Goal: Task Accomplishment & Management: Manage account settings

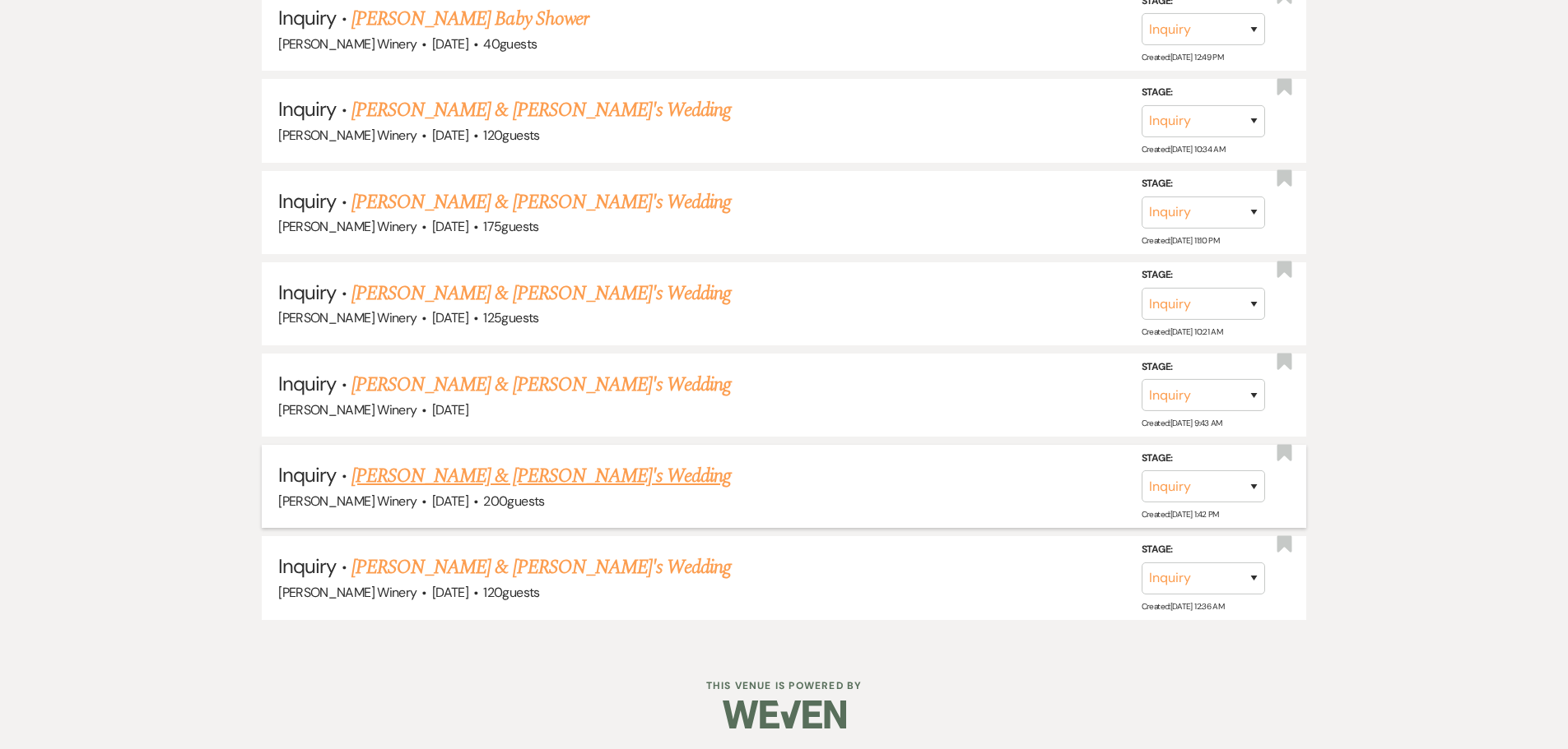
scroll to position [2076, 0]
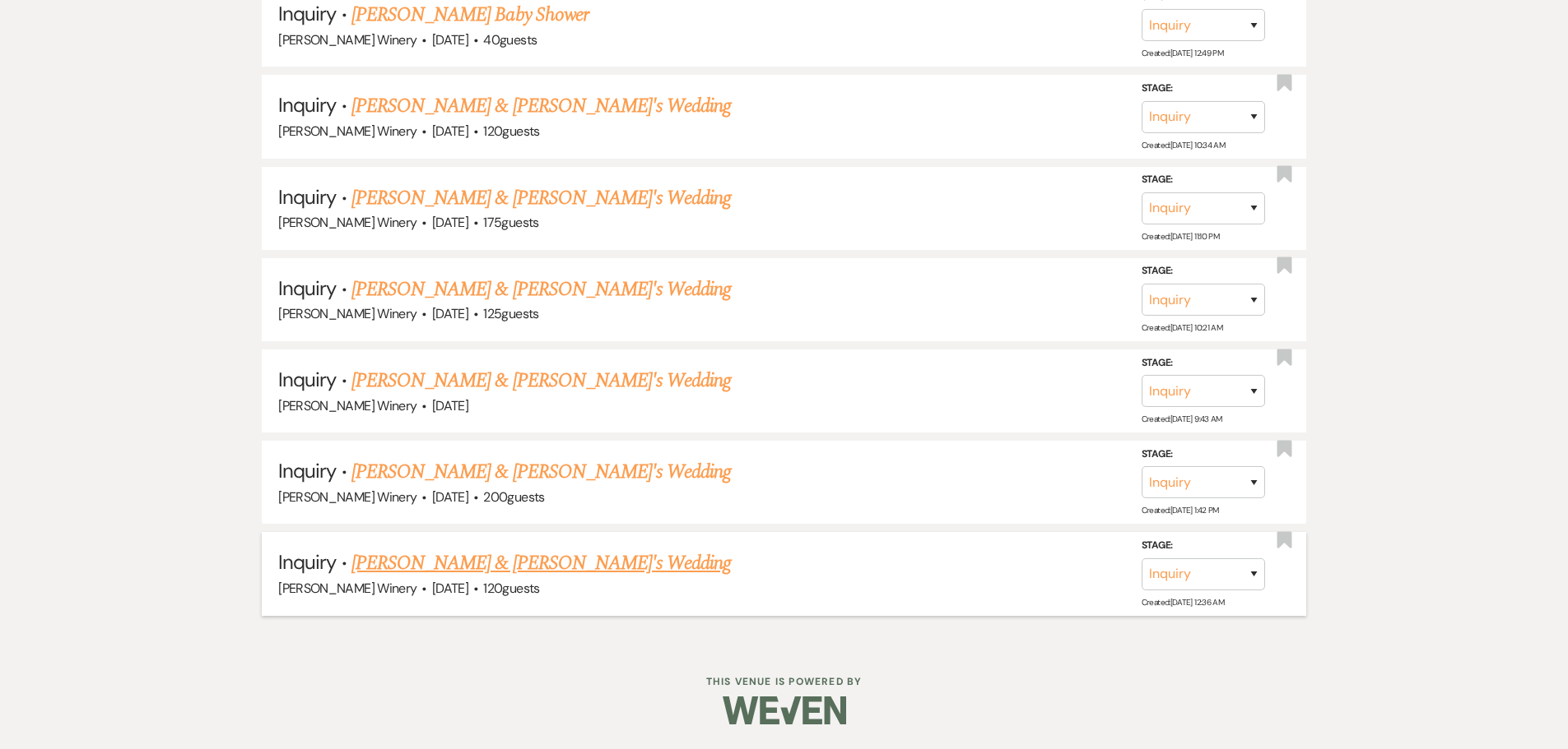
click at [454, 563] on link "[PERSON_NAME] & [PERSON_NAME]'s Wedding" at bounding box center [541, 563] width 380 height 29
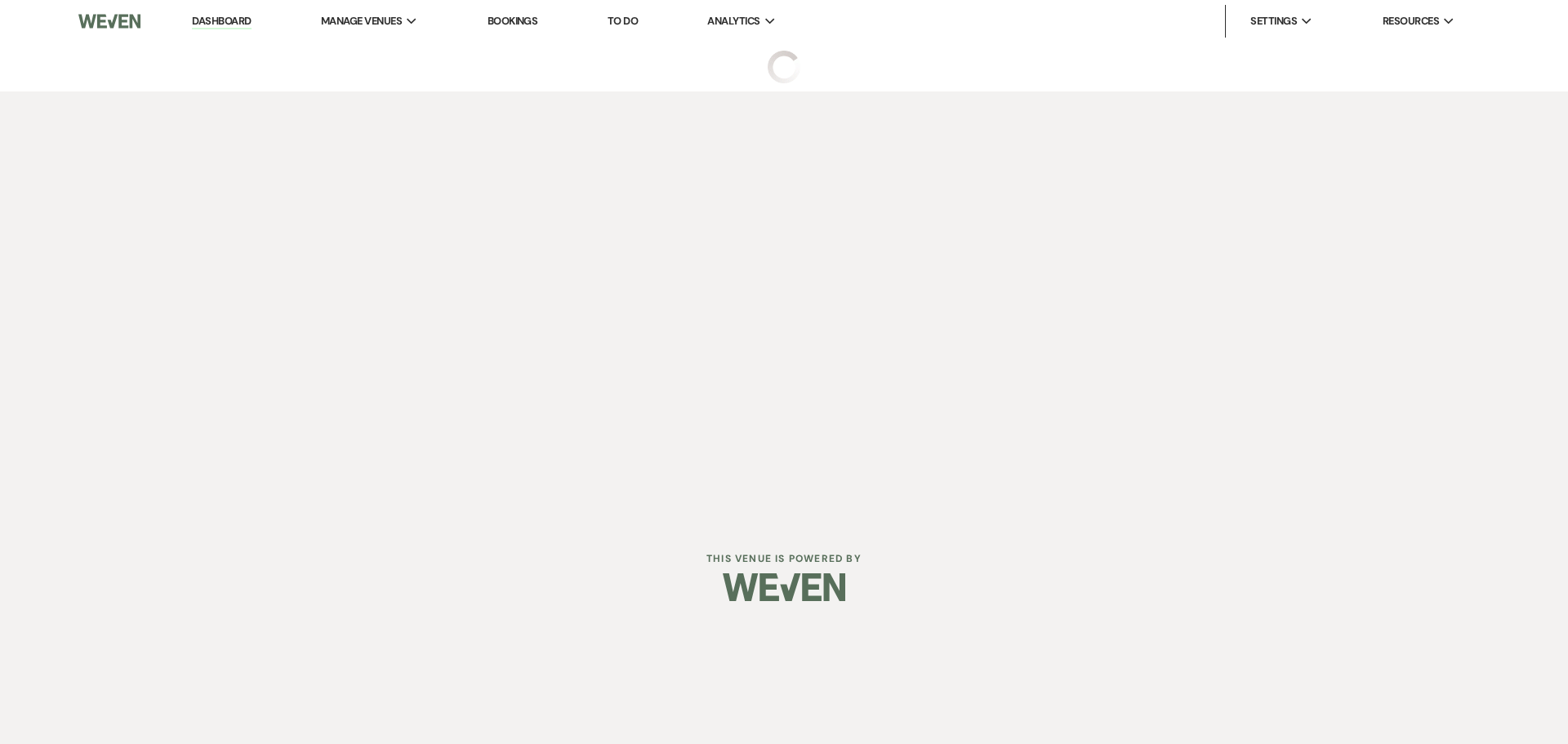
select select "5"
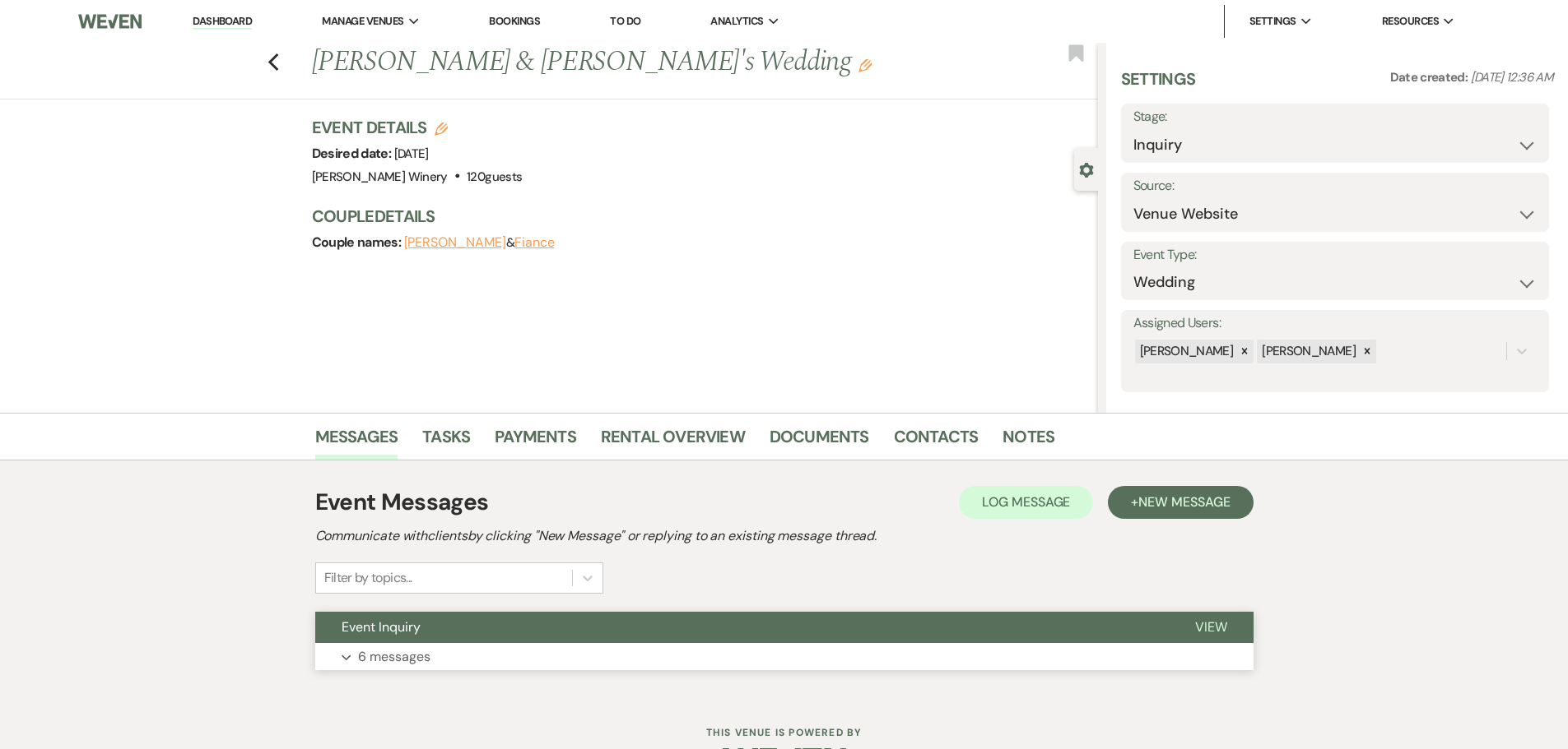
click at [484, 656] on button "Expand 6 messages" at bounding box center [784, 657] width 938 height 28
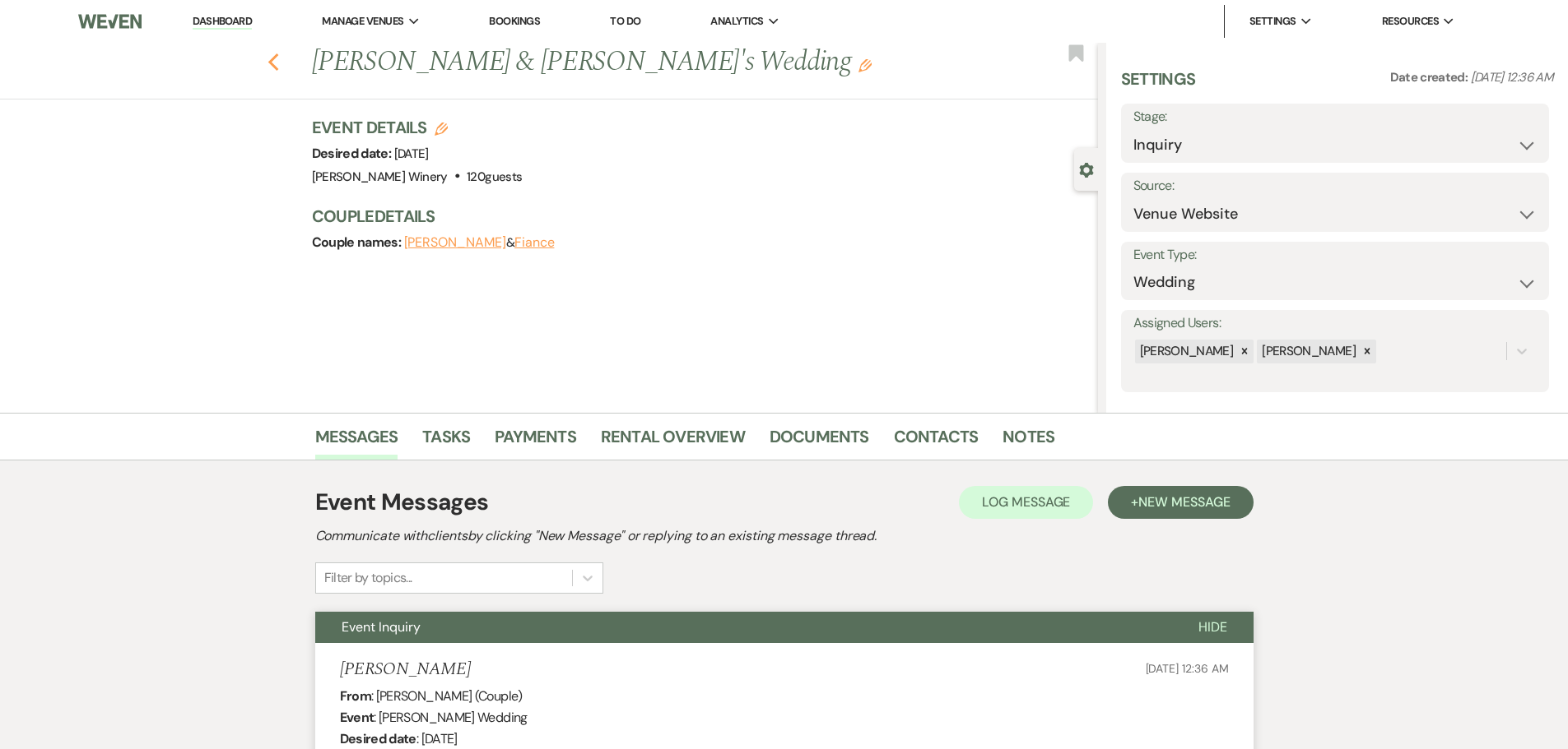
click at [278, 58] on use "button" at bounding box center [272, 62] width 10 height 18
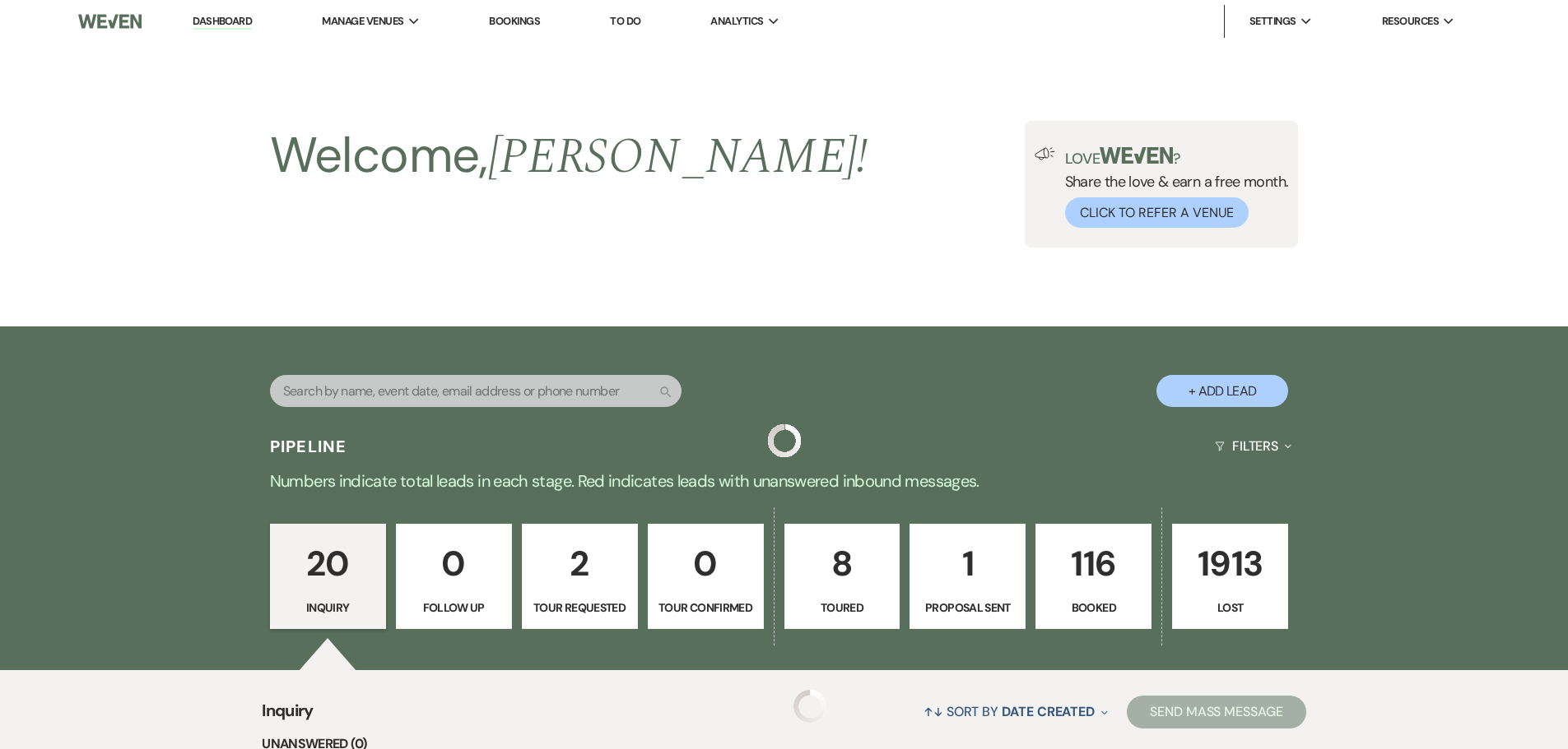
scroll to position [2076, 0]
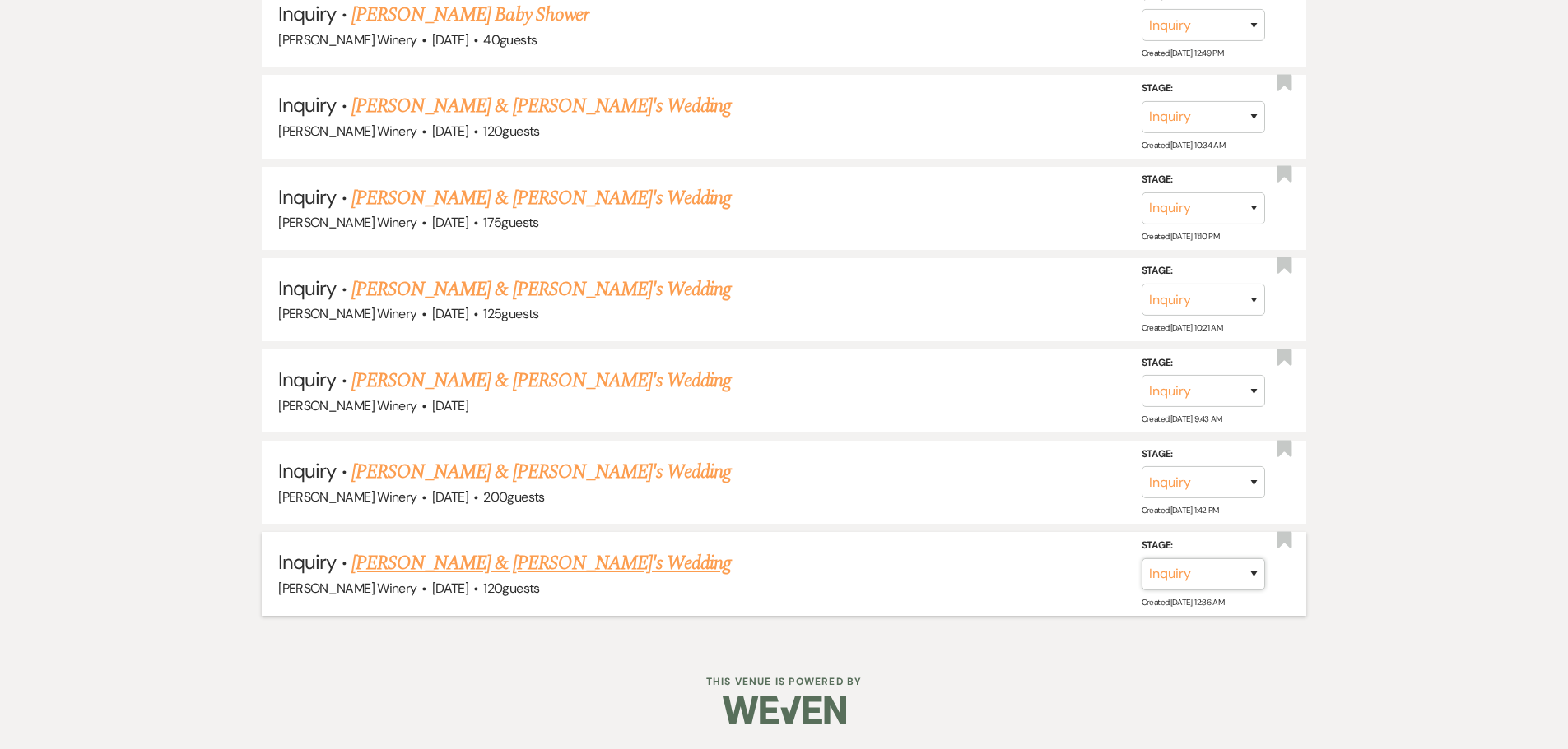
click at [1197, 578] on select "Inquiry Follow Up Tour Requested Tour Confirmed Toured Proposal Sent Booked Lost" at bounding box center [1203, 574] width 123 height 32
select select "8"
click at [1141, 558] on select "Inquiry Follow Up Tour Requested Tour Confirmed Toured Proposal Sent Booked Lost" at bounding box center [1203, 574] width 123 height 32
click at [988, 573] on select "Booked Elsewhere Budget Date Unavailable No Response Not a Good Match Capacity …" at bounding box center [971, 574] width 141 height 32
select select "5"
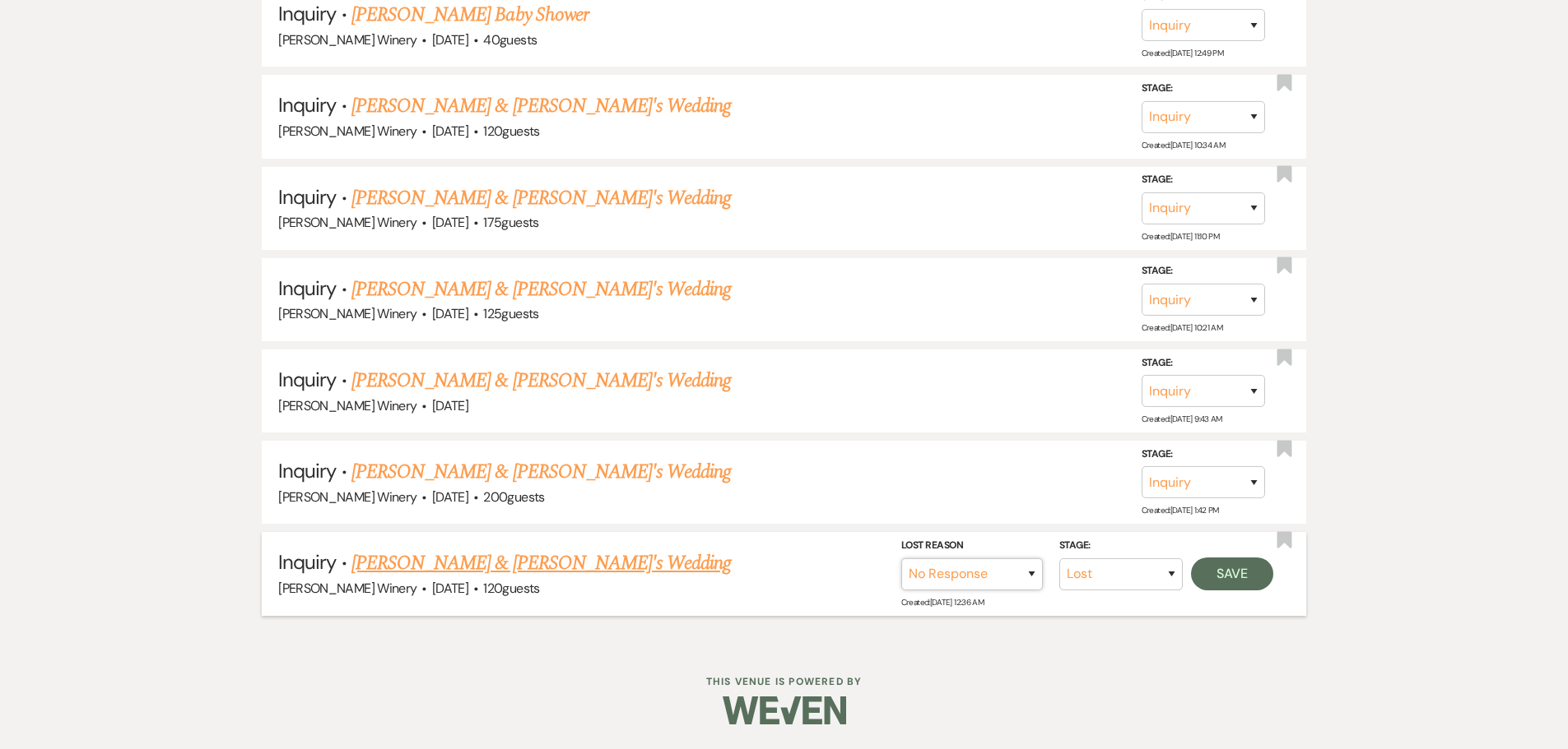
click at [901, 558] on select "Booked Elsewhere Budget Date Unavailable No Response Not a Good Match Capacity …" at bounding box center [971, 574] width 141 height 32
click at [1230, 572] on button "Save" at bounding box center [1232, 574] width 82 height 33
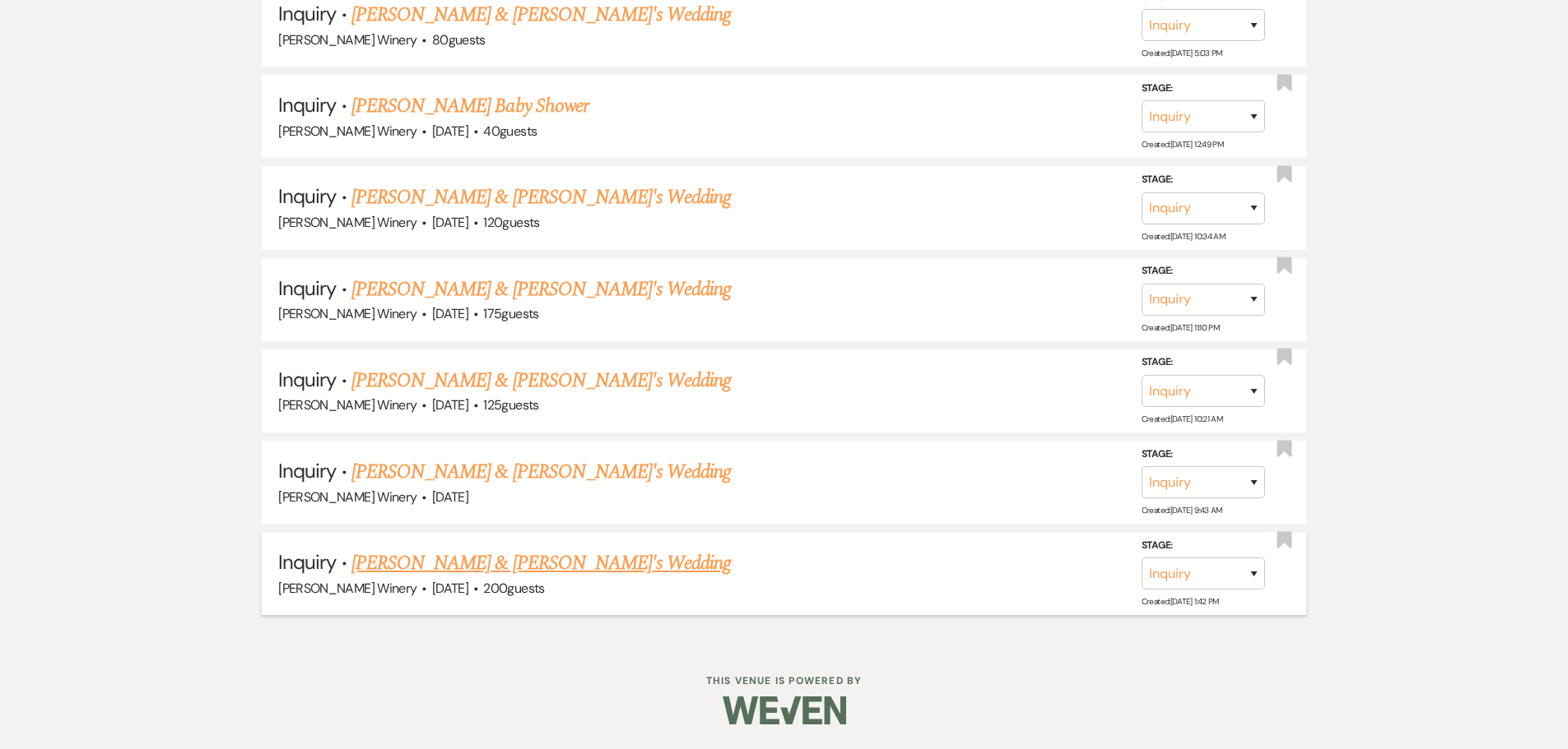
scroll to position [1985, 0]
click at [459, 563] on link "[PERSON_NAME] & [PERSON_NAME]'s Wedding" at bounding box center [541, 563] width 380 height 29
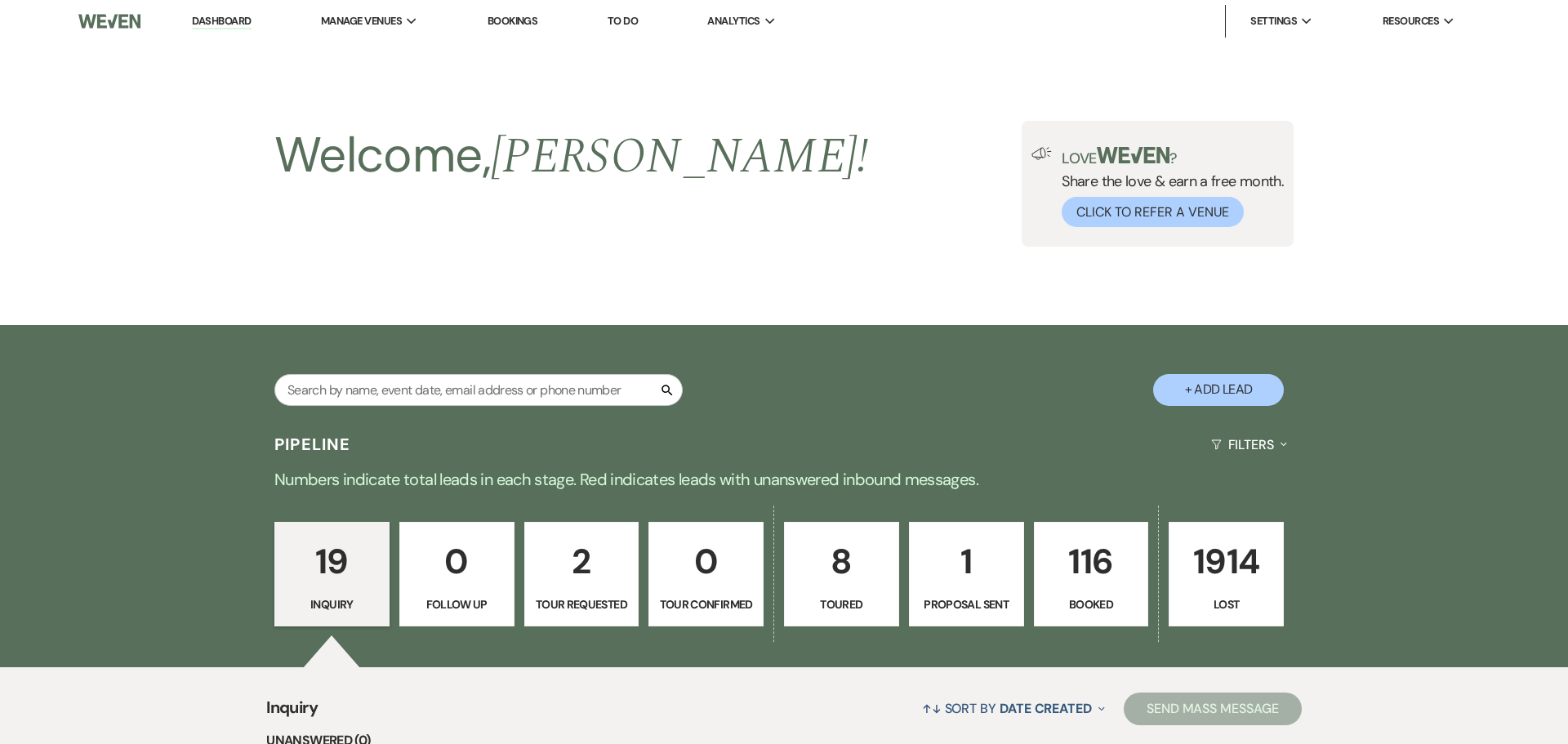
select select "5"
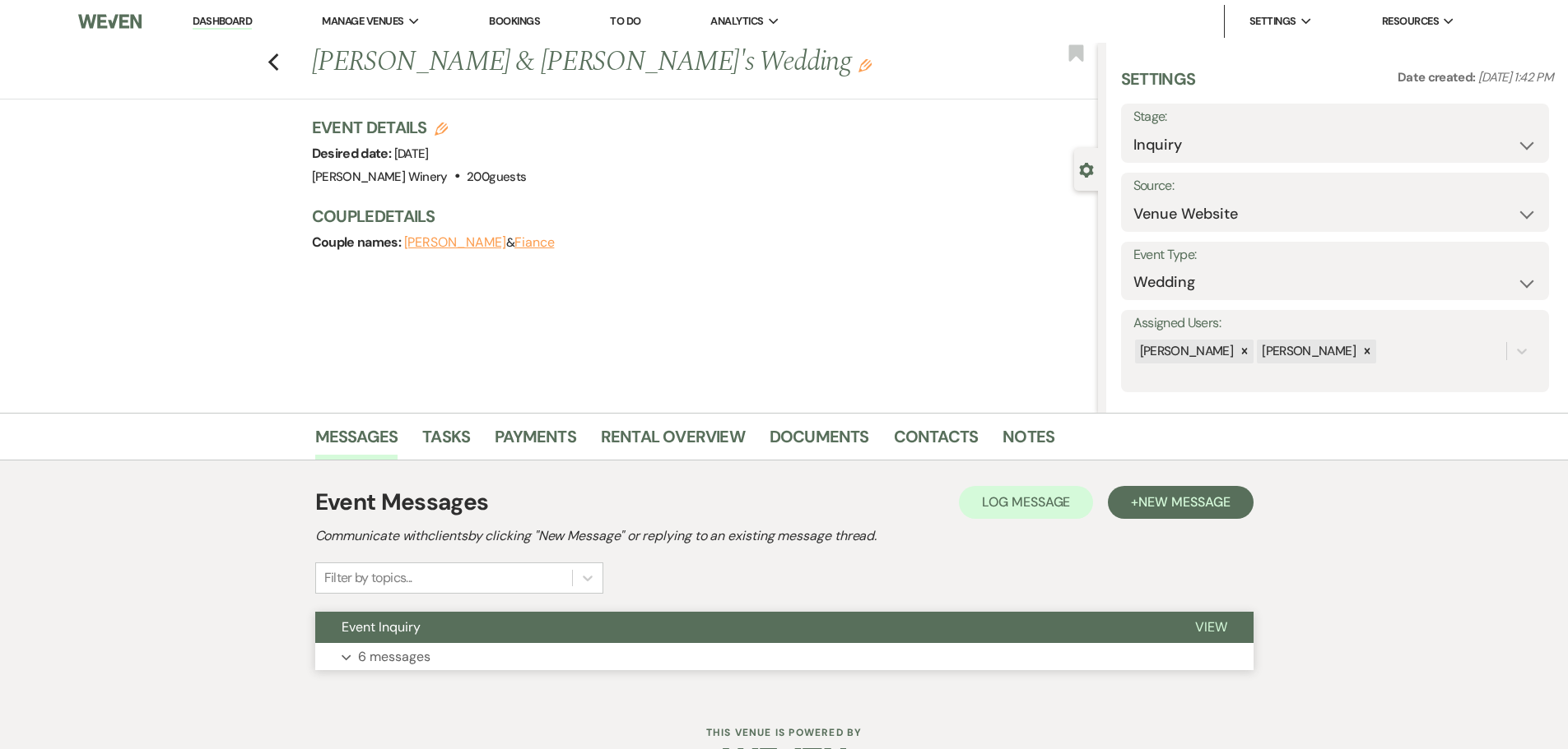
click at [450, 634] on button "Event Inquiry" at bounding box center [742, 628] width 853 height 31
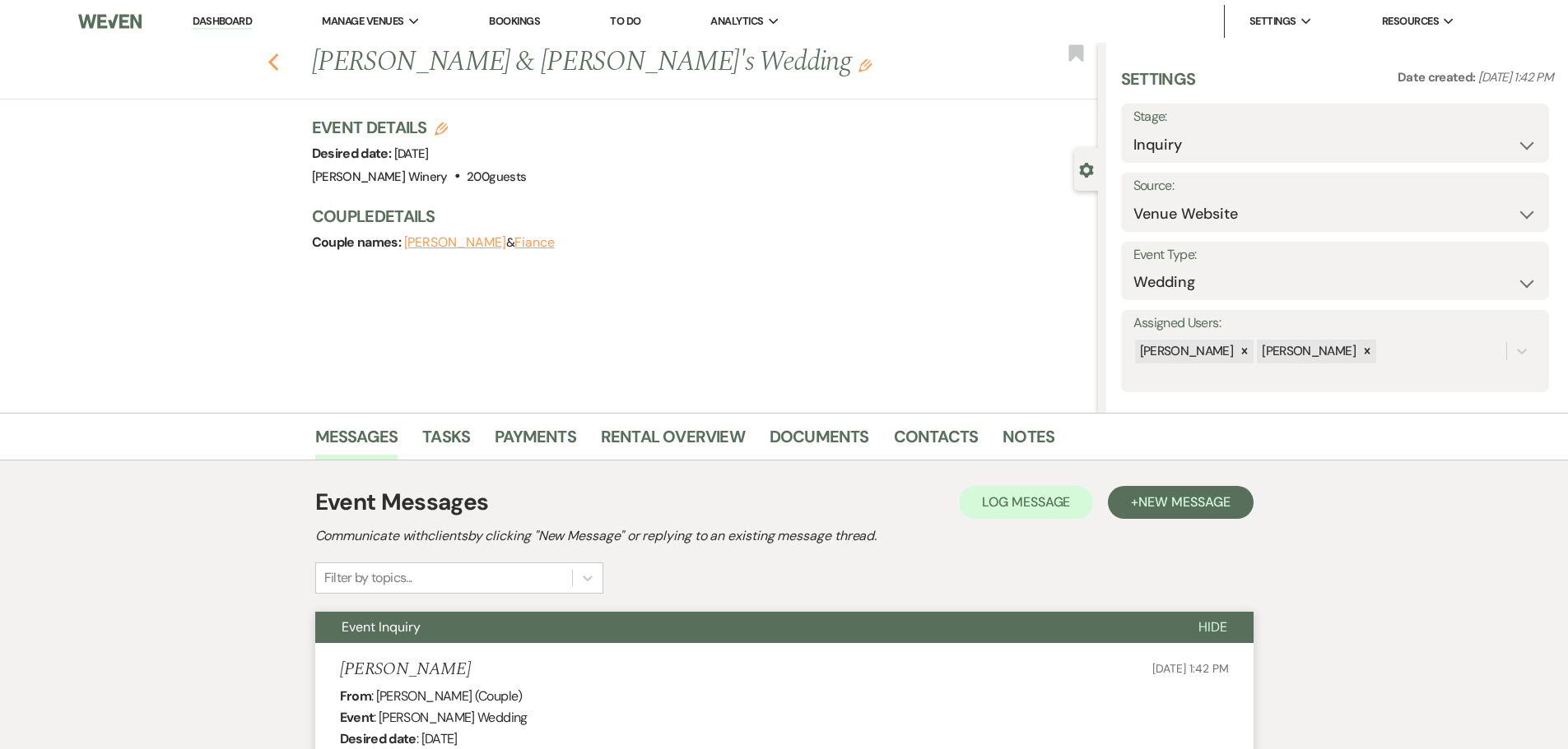
click at [278, 65] on use "button" at bounding box center [272, 62] width 10 height 18
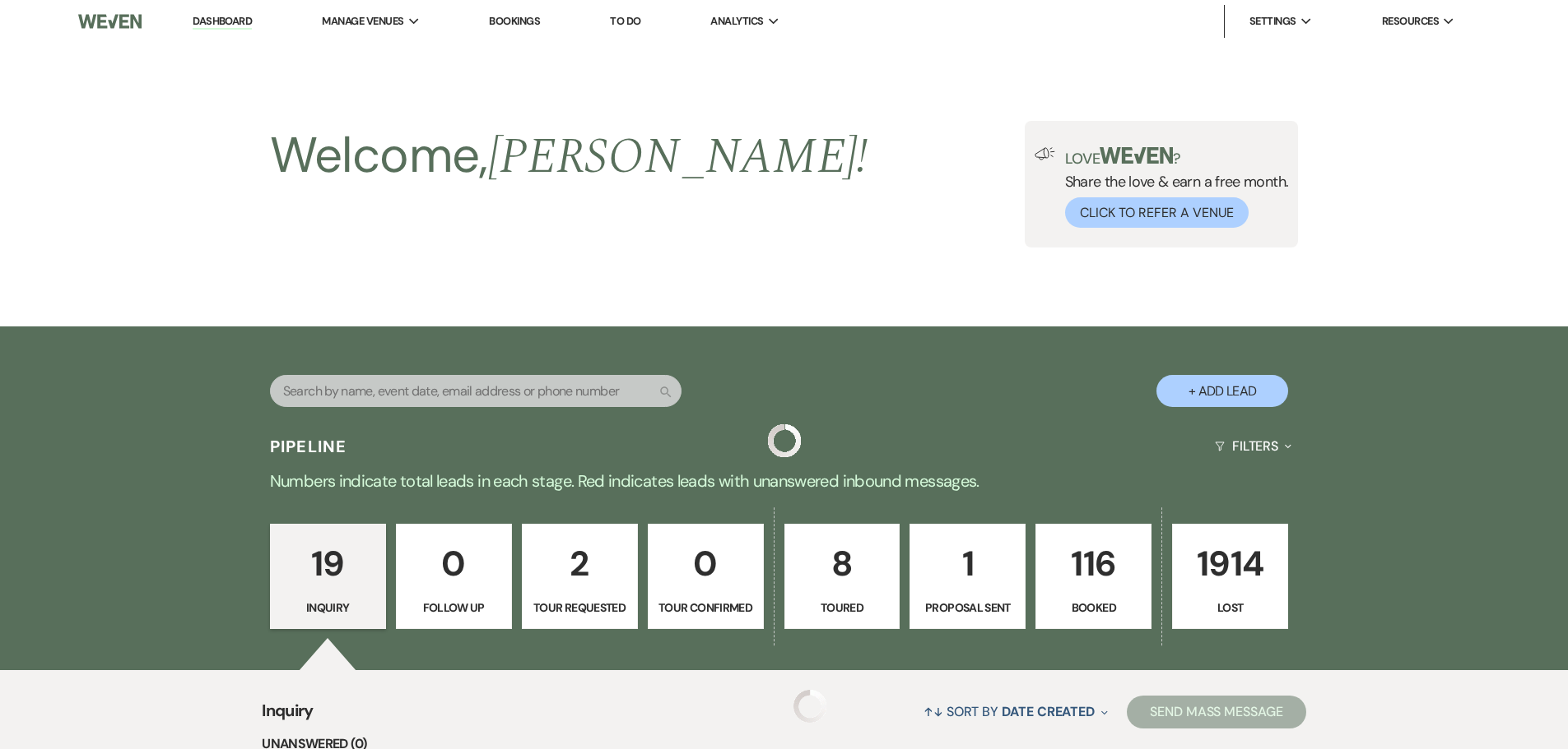
scroll to position [1985, 0]
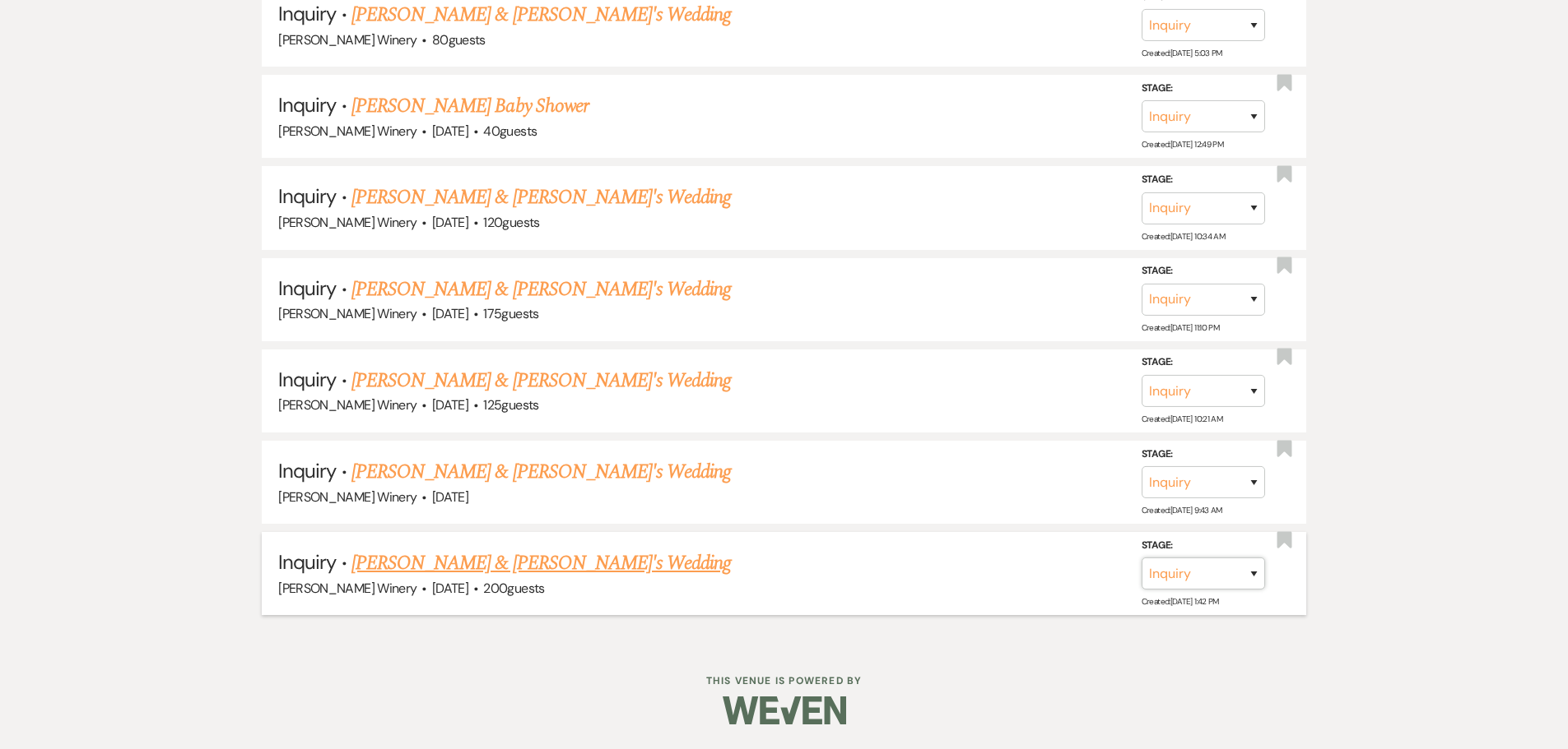
click at [1205, 568] on select "Inquiry Follow Up Tour Requested Tour Confirmed Toured Proposal Sent Booked Lost" at bounding box center [1203, 573] width 123 height 32
select select "8"
click at [1141, 557] on select "Inquiry Follow Up Tour Requested Tour Confirmed Toured Proposal Sent Booked Lost" at bounding box center [1203, 573] width 123 height 32
click at [1008, 583] on select "Booked Elsewhere Budget Date Unavailable No Response Not a Good Match Capacity …" at bounding box center [971, 573] width 141 height 32
select select "5"
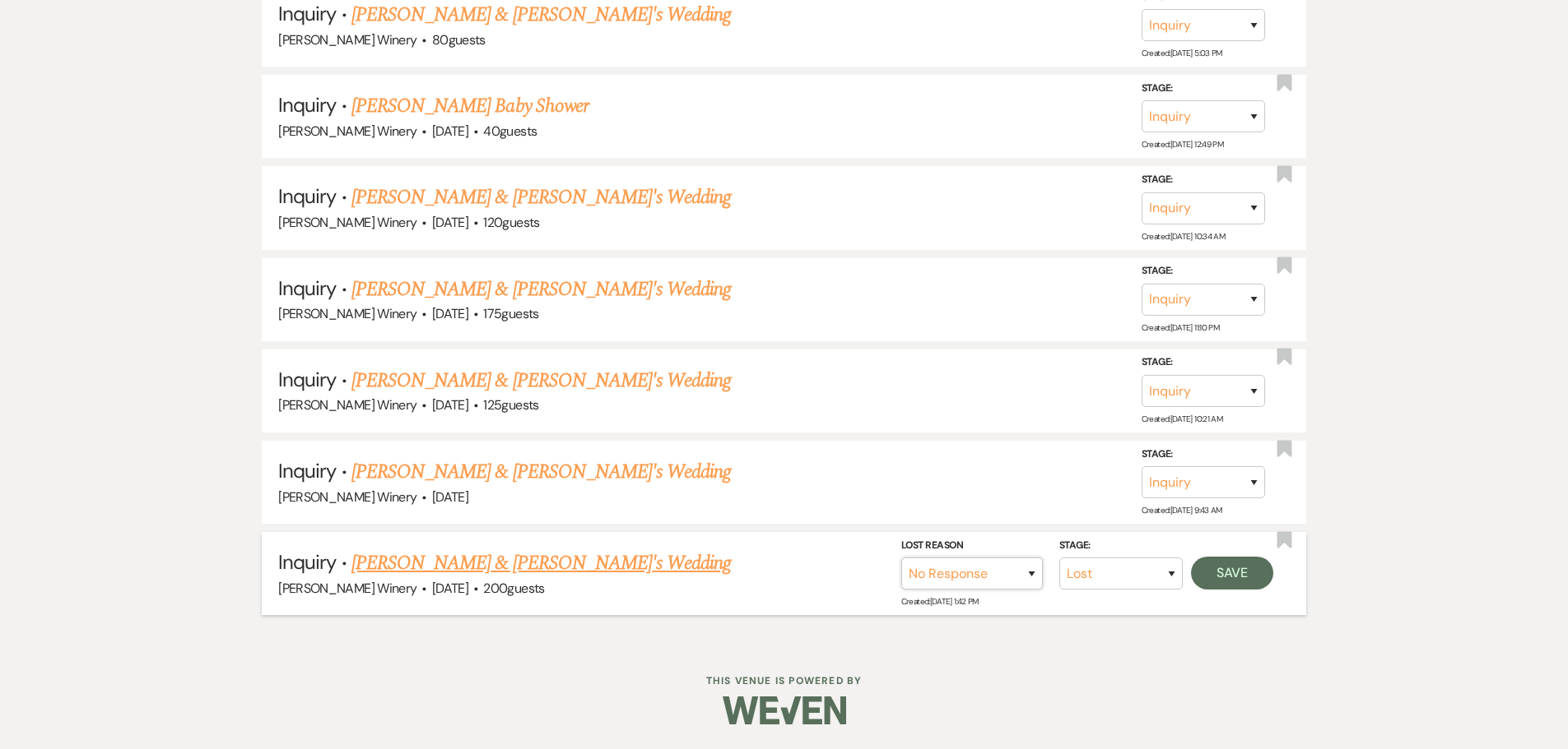
click at [901, 557] on select "Booked Elsewhere Budget Date Unavailable No Response Not a Good Match Capacity …" at bounding box center [971, 573] width 141 height 32
click at [1219, 562] on button "Save" at bounding box center [1232, 573] width 82 height 33
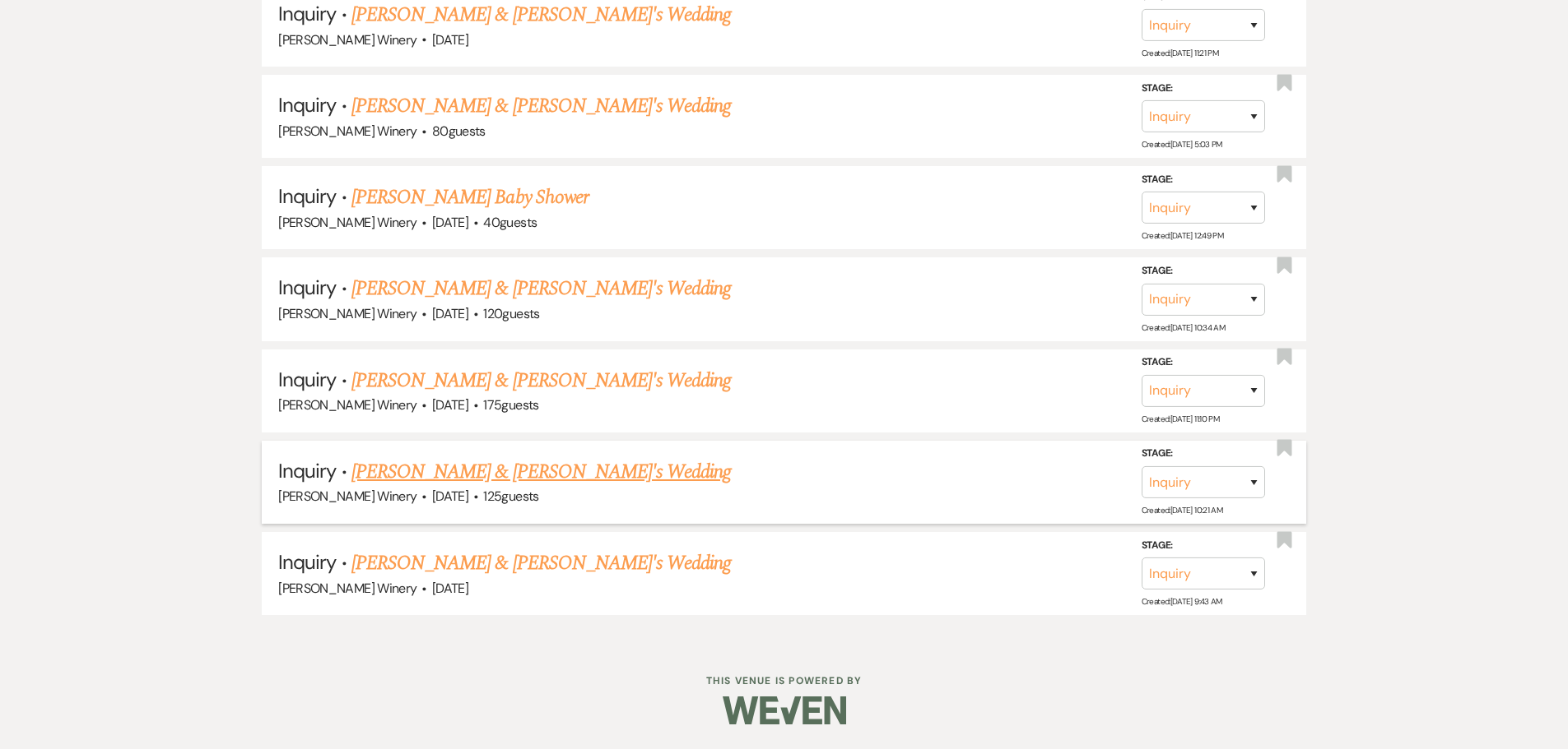
scroll to position [1893, 0]
click at [503, 559] on link "[PERSON_NAME] & [PERSON_NAME]'s Wedding" at bounding box center [541, 563] width 380 height 29
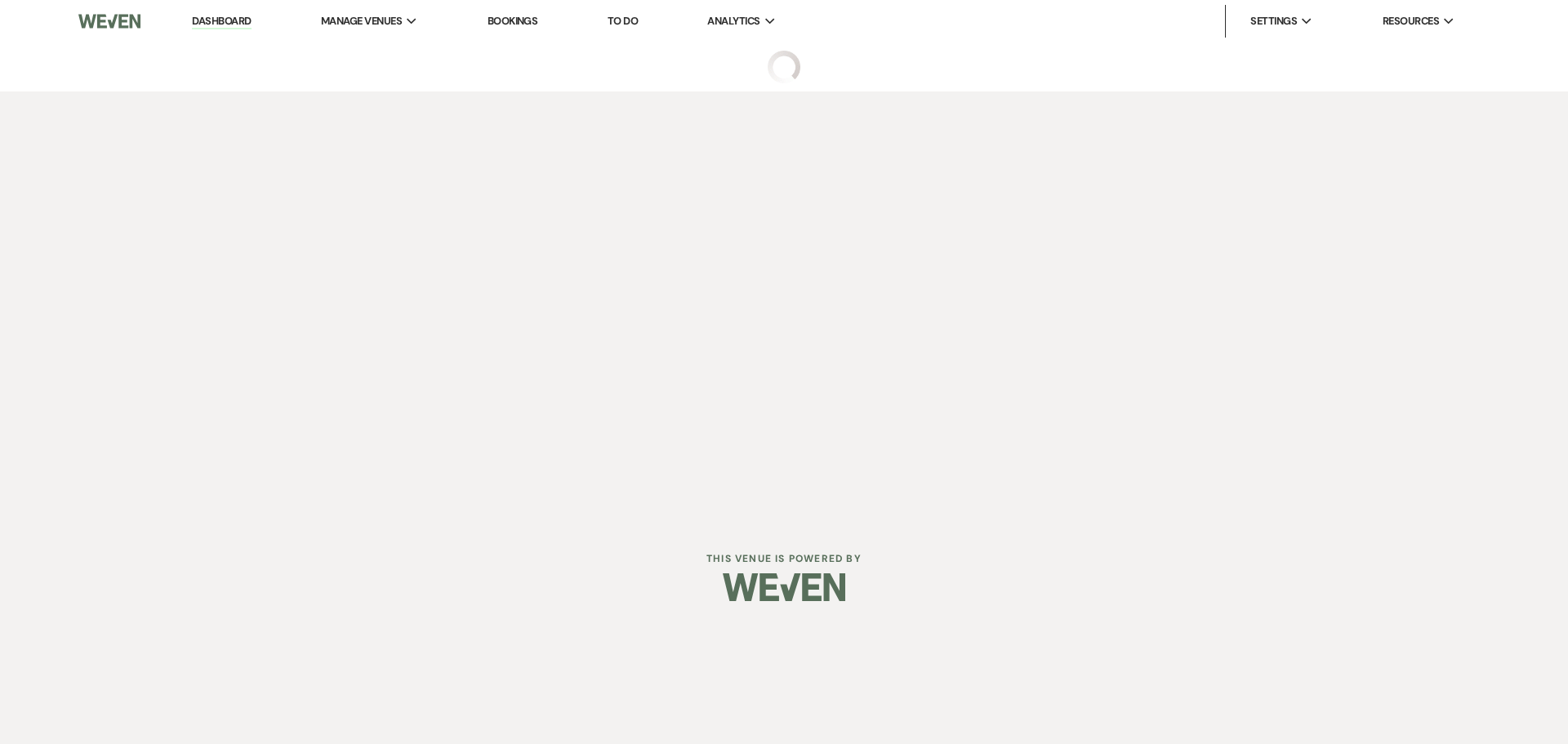
select select "5"
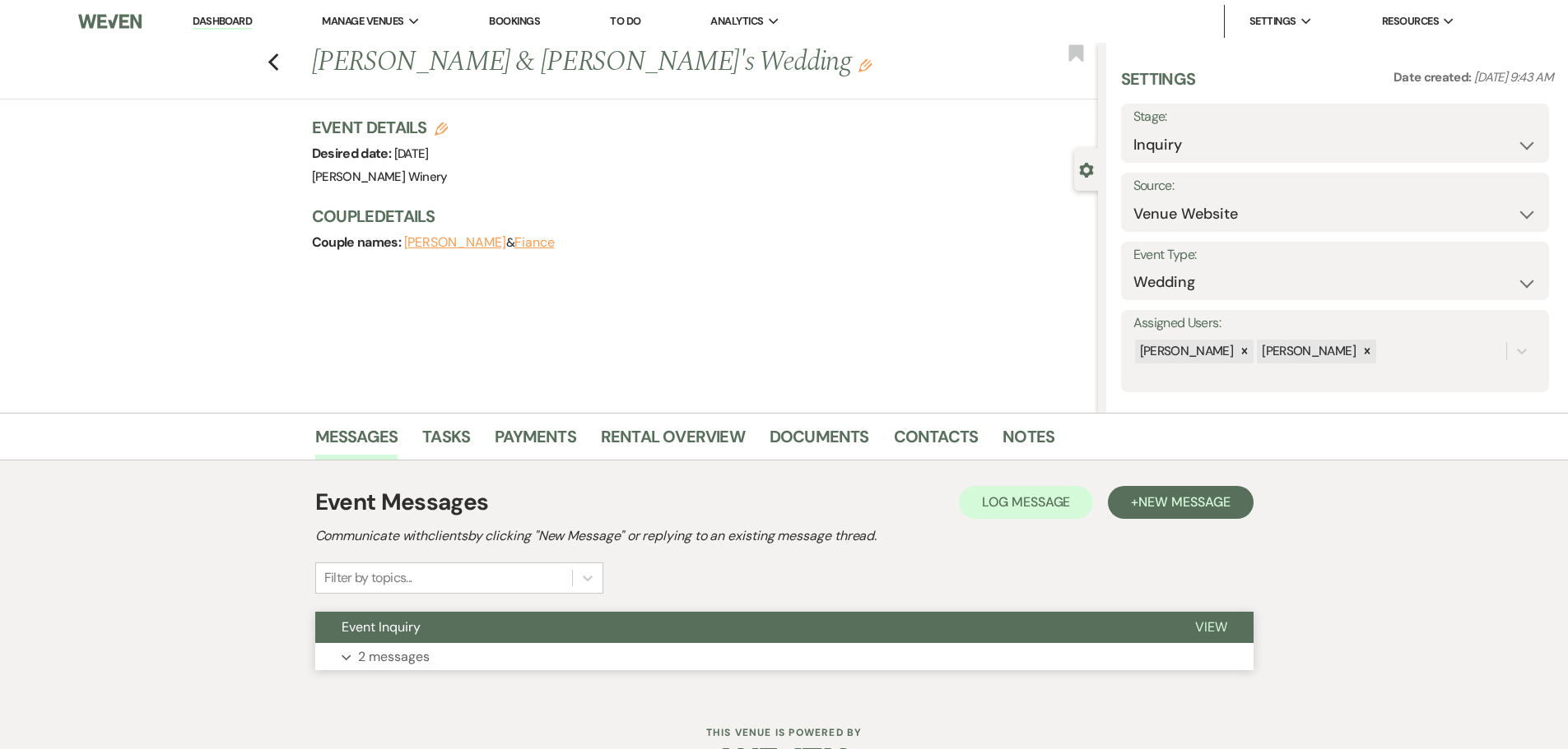
click at [613, 660] on button "Expand 2 messages" at bounding box center [784, 657] width 938 height 28
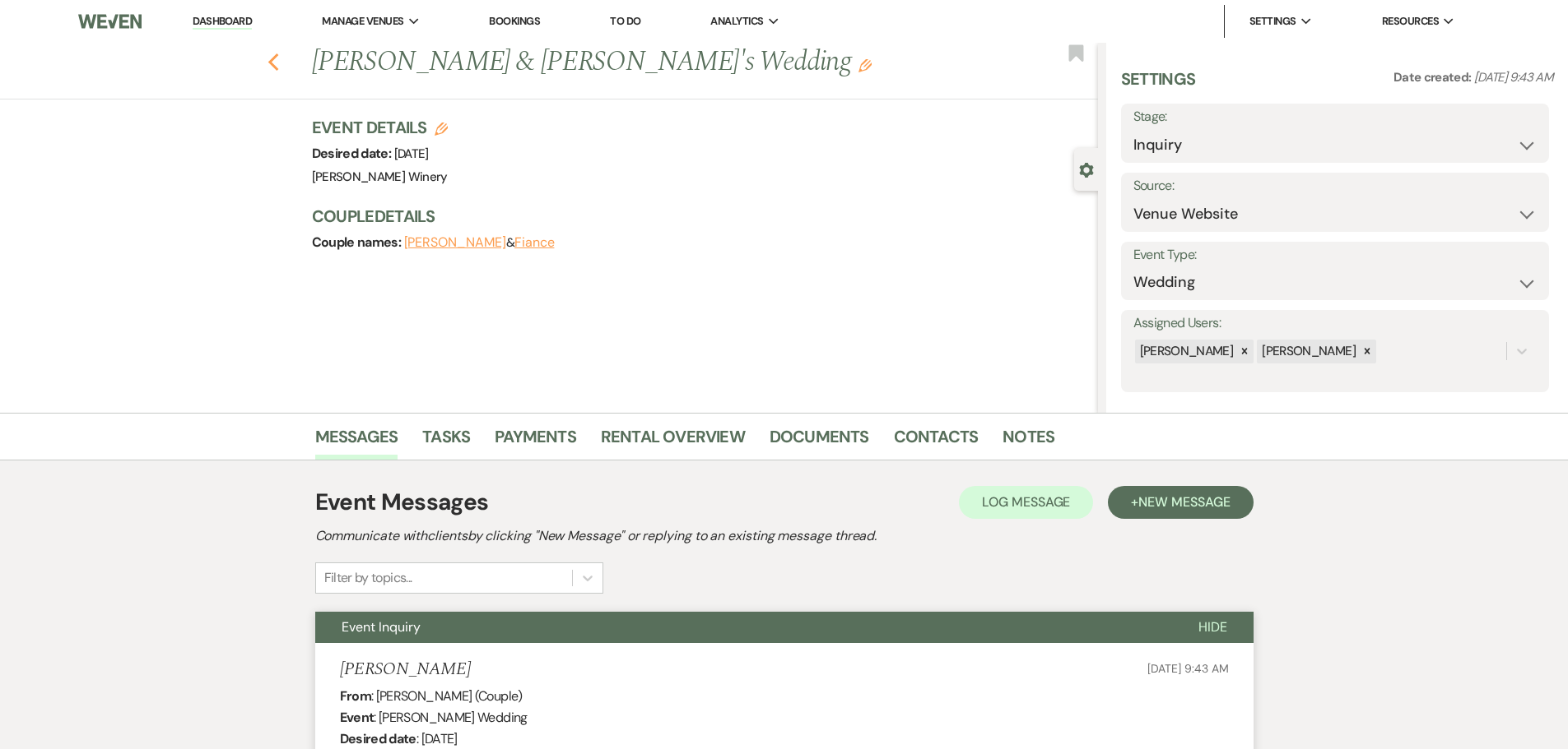
click at [280, 58] on icon "Previous" at bounding box center [273, 62] width 12 height 20
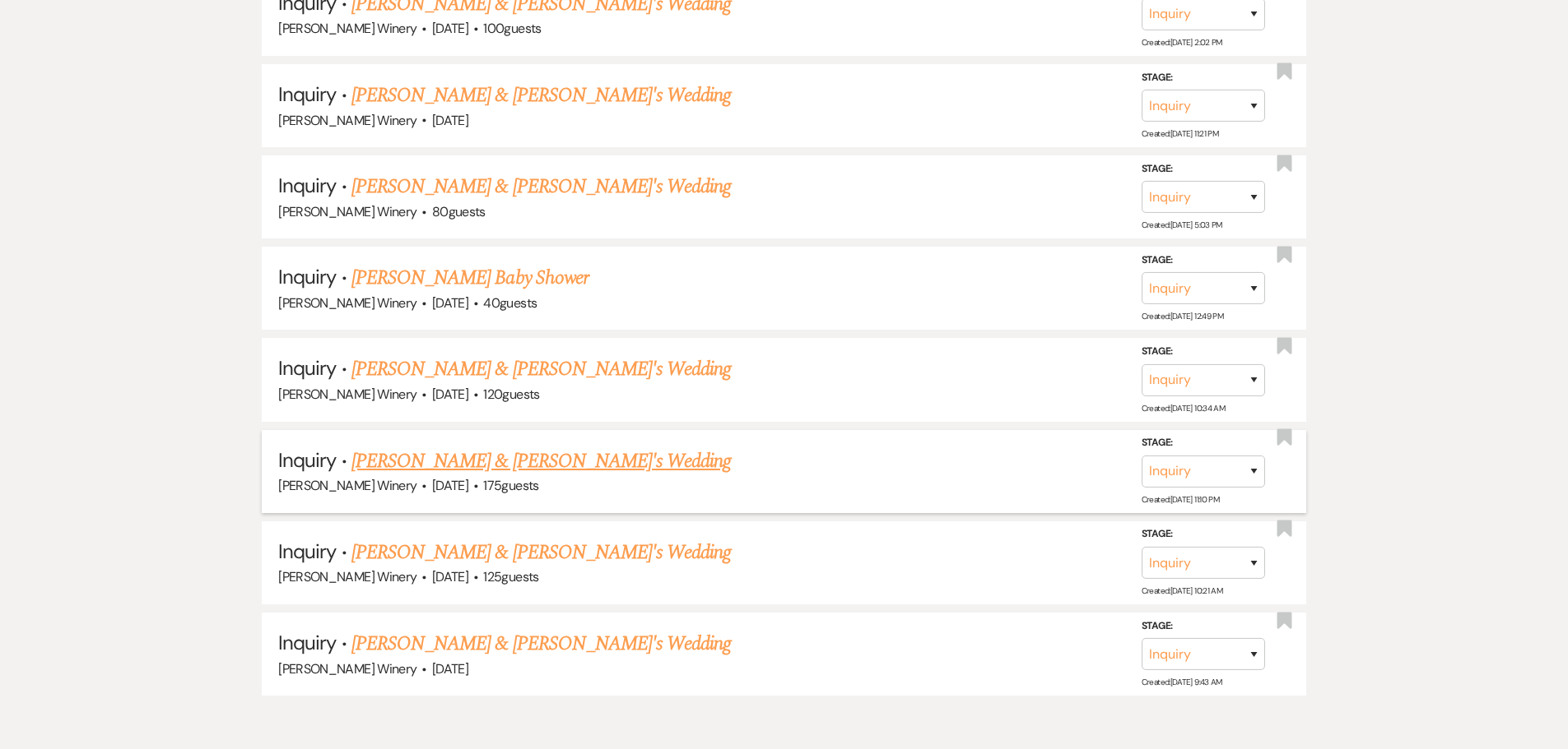
scroll to position [1647, 0]
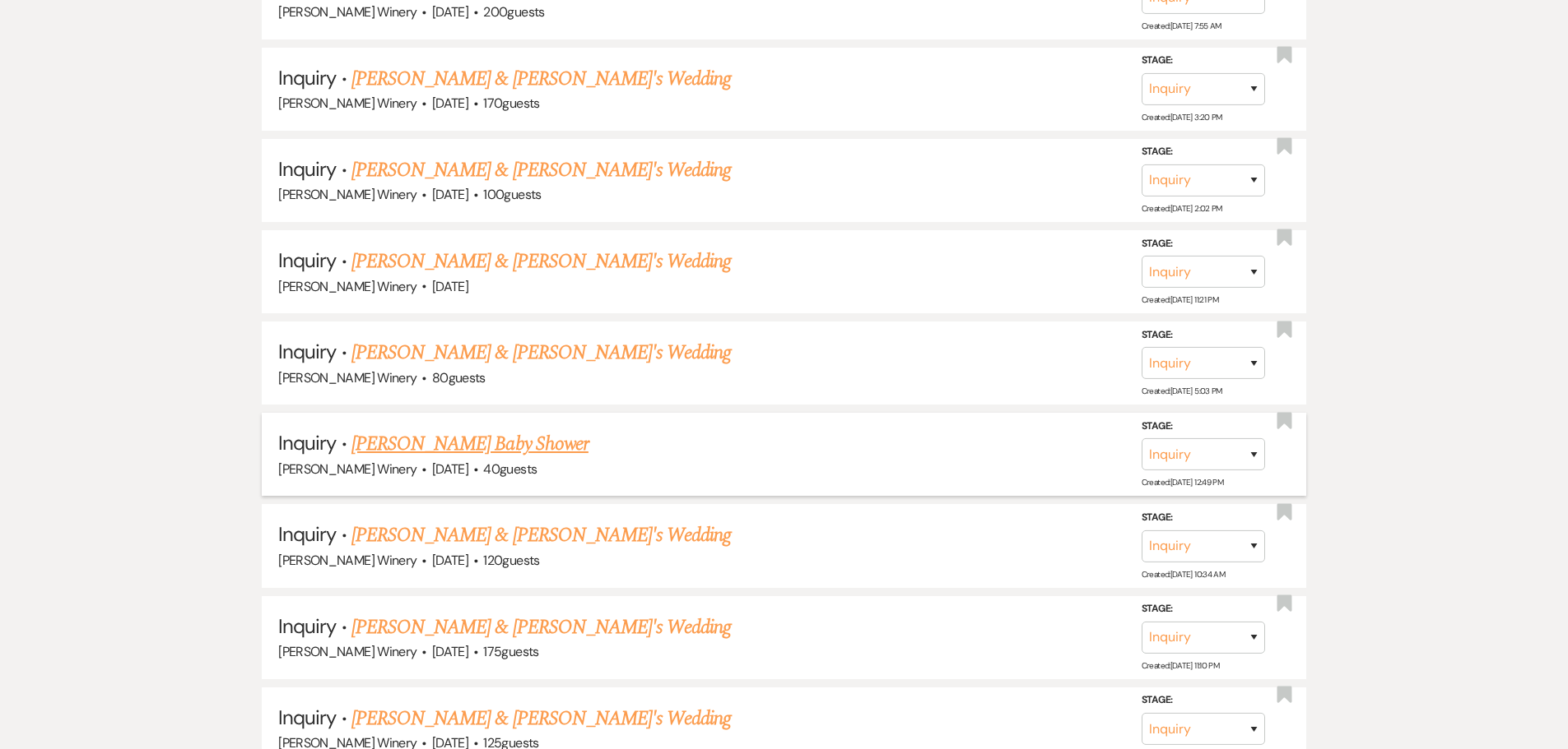
click at [500, 443] on link "[PERSON_NAME] Baby Shower" at bounding box center [469, 444] width 237 height 29
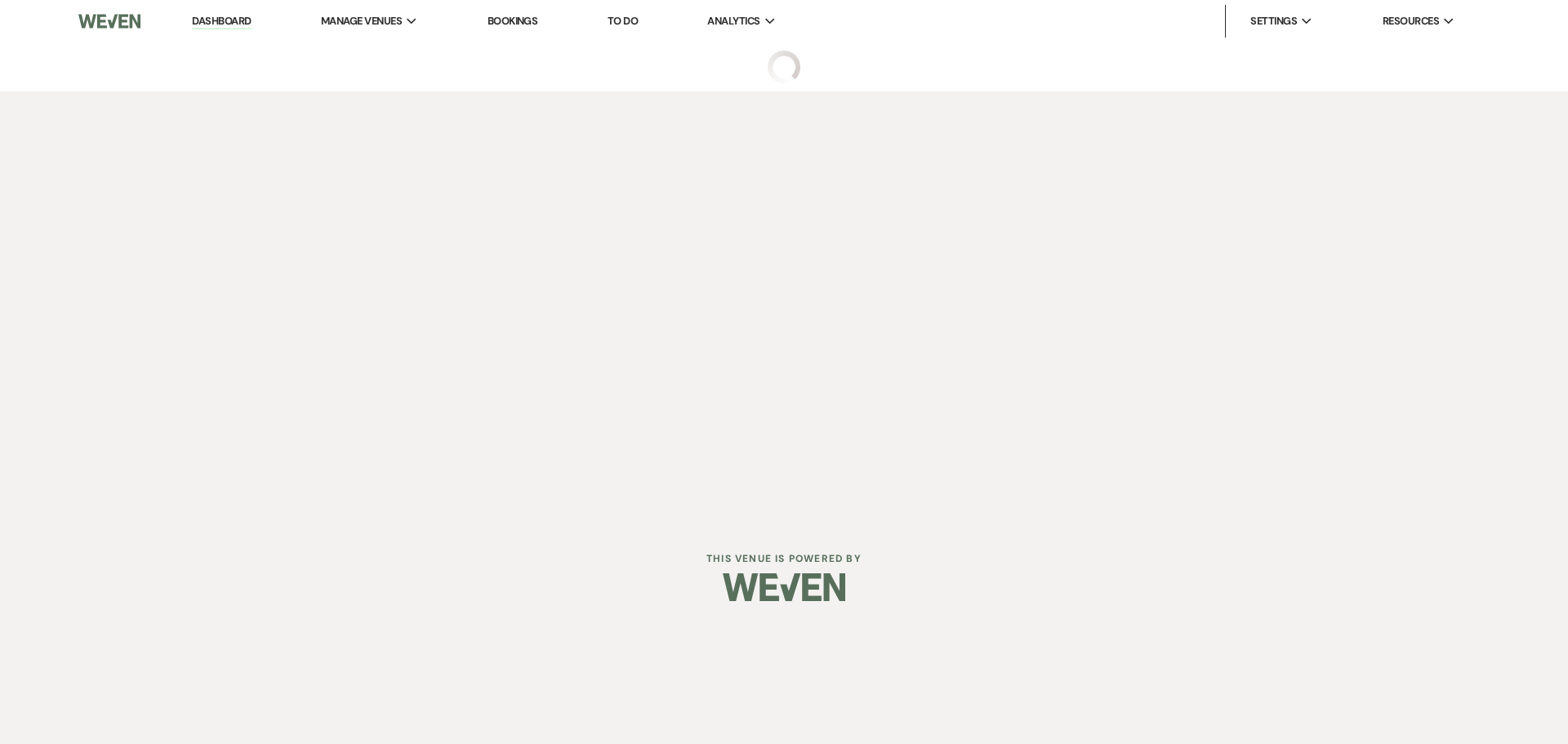
select select "5"
select select "3"
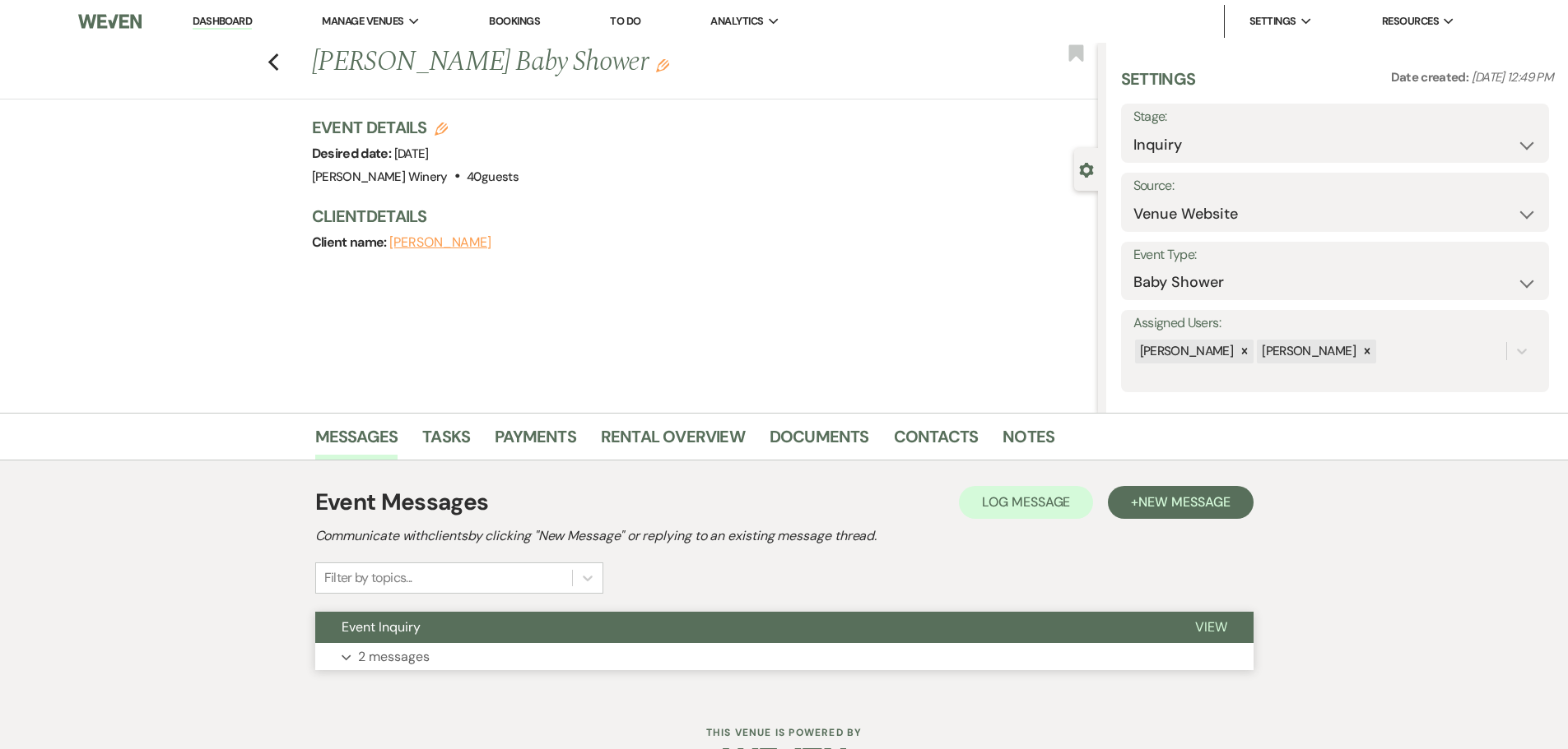
click at [493, 654] on button "Expand 2 messages" at bounding box center [784, 657] width 938 height 28
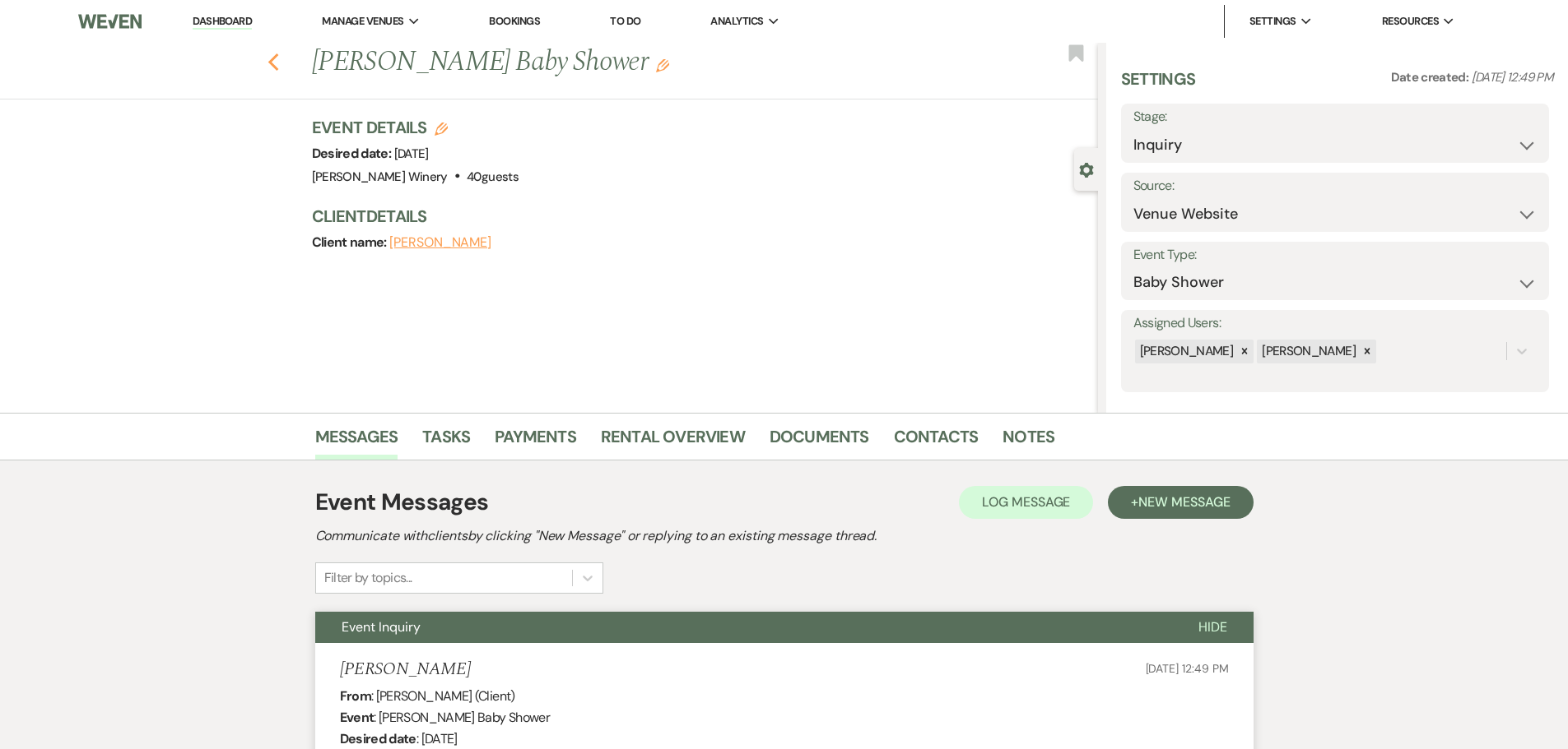
click at [280, 63] on icon "Previous" at bounding box center [273, 62] width 12 height 20
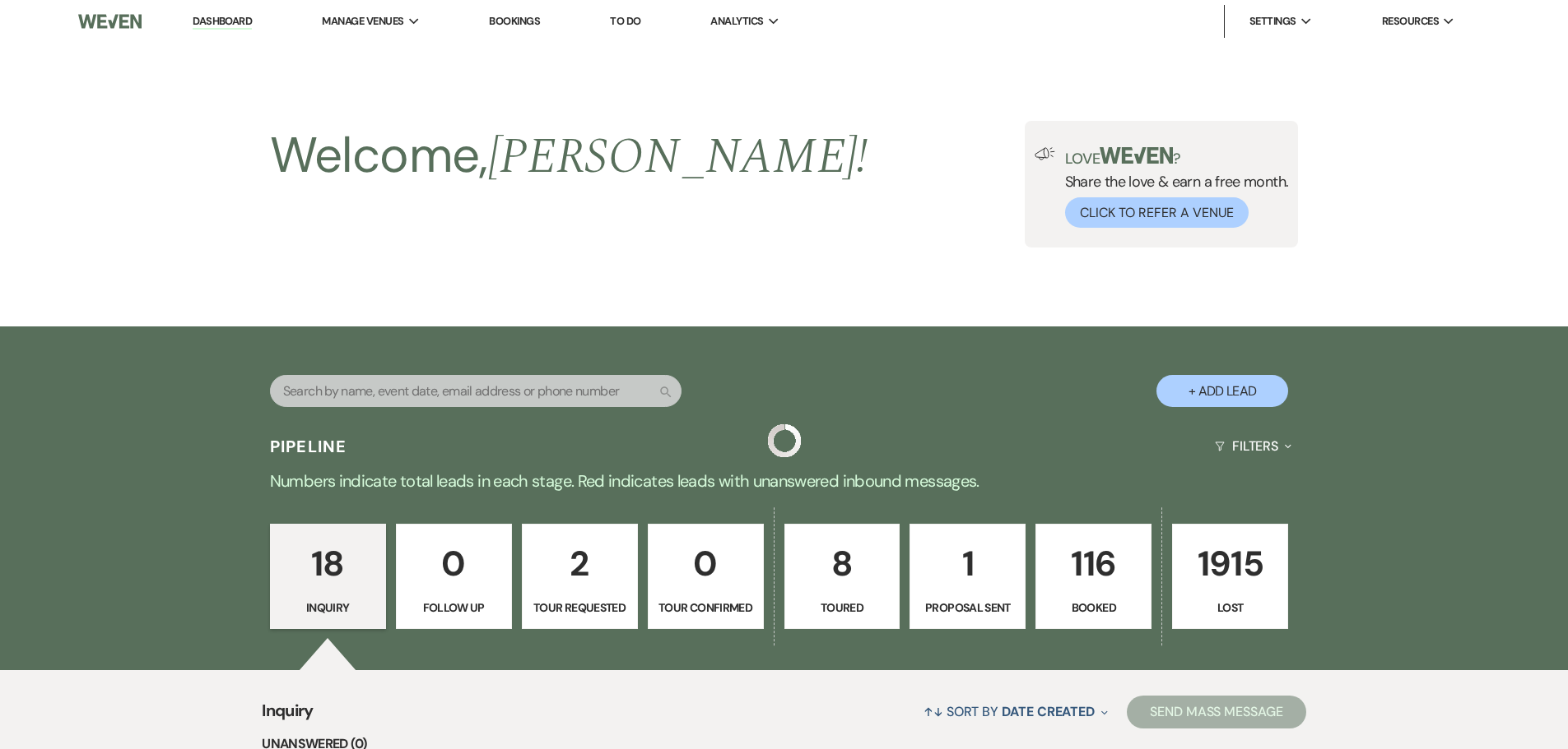
scroll to position [1647, 0]
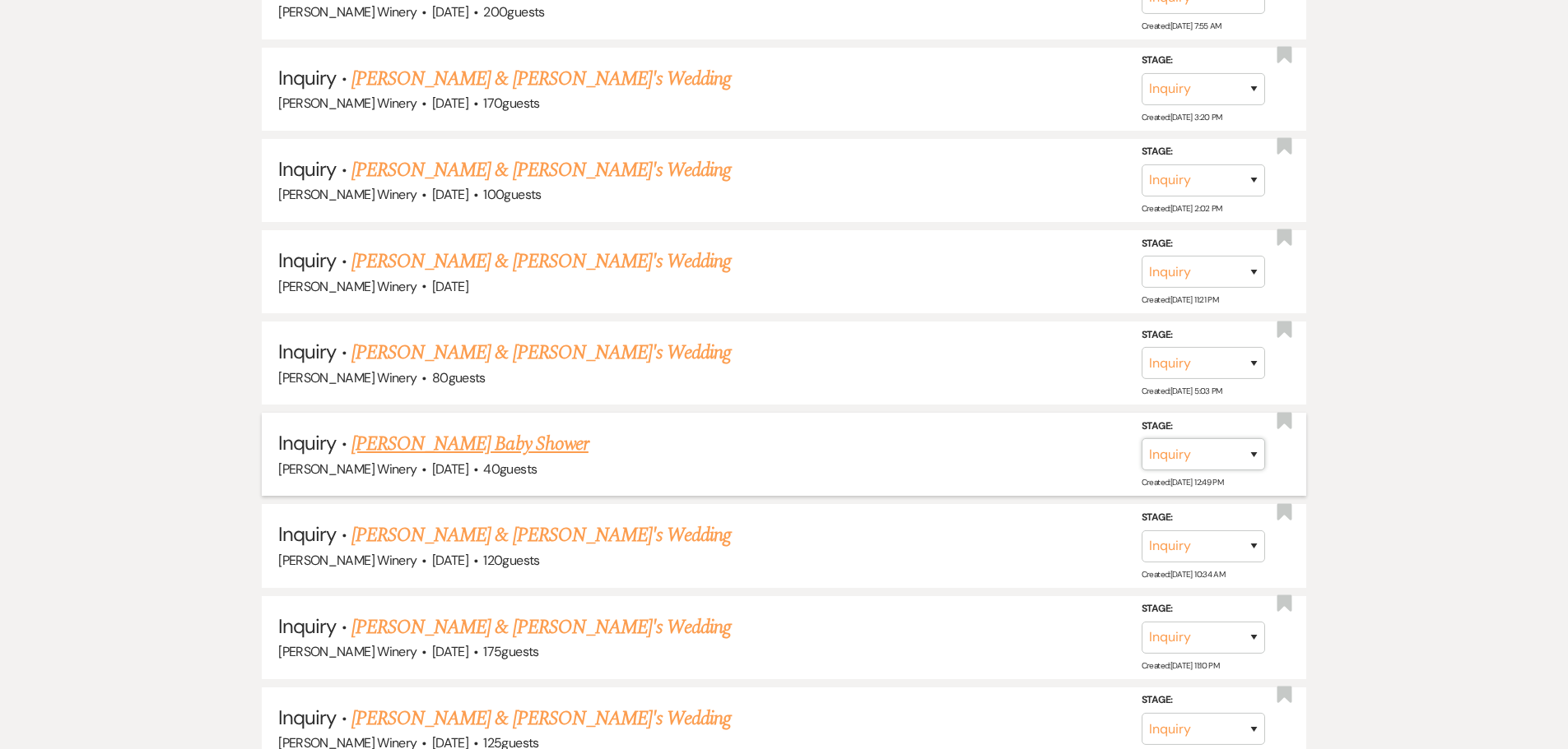
click at [1247, 455] on select "Inquiry Follow Up Tour Requested Tour Confirmed Toured Proposal Sent Booked Lost" at bounding box center [1203, 454] width 123 height 32
select select "8"
click at [1141, 439] on select "Inquiry Follow Up Tour Requested Tour Confirmed Toured Proposal Sent Booked Lost" at bounding box center [1203, 454] width 123 height 32
click at [994, 460] on select "Booked Elsewhere Budget Date Unavailable No Response Not a Good Match Capacity …" at bounding box center [971, 454] width 141 height 32
select select "9"
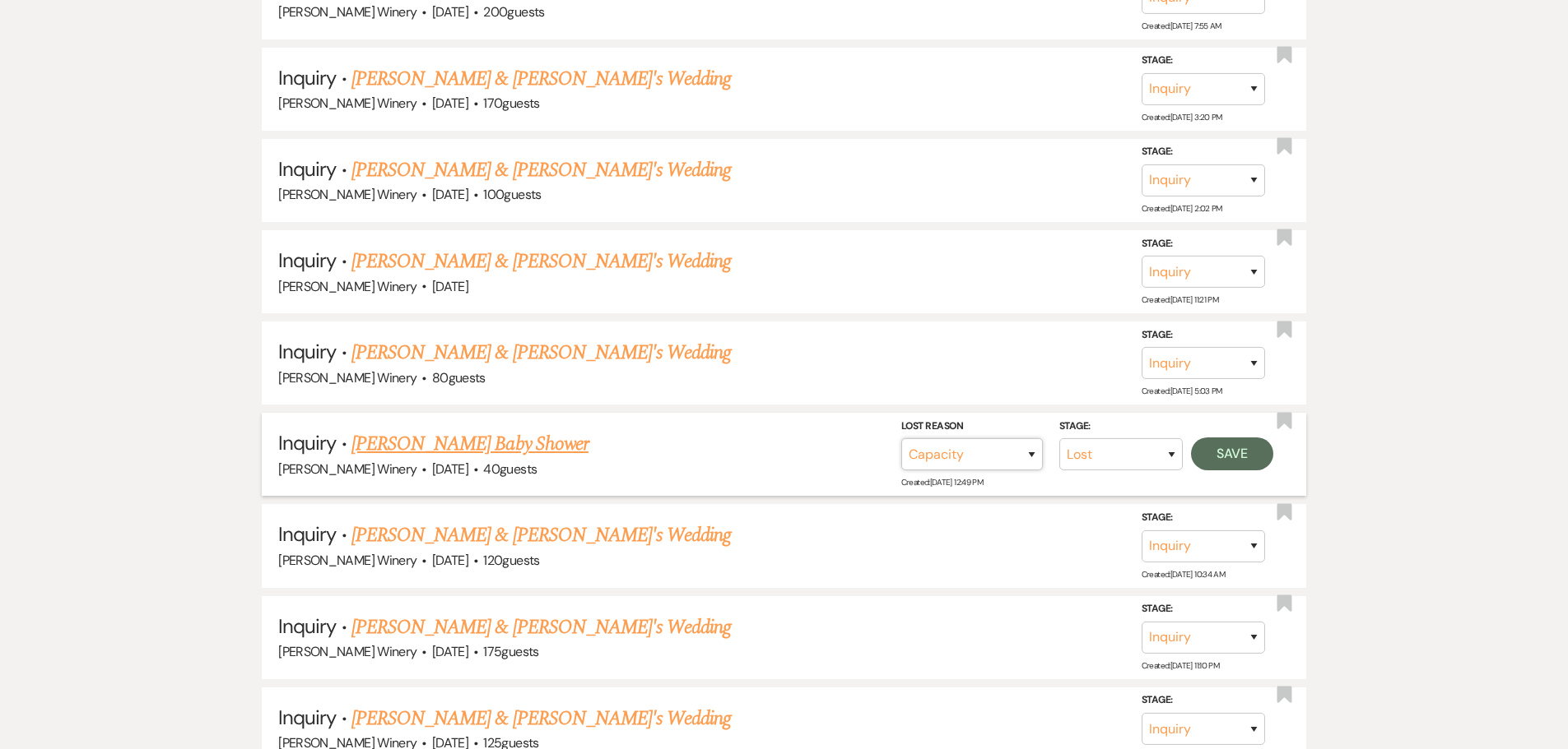
click at [901, 439] on select "Booked Elsewhere Budget Date Unavailable No Response Not a Good Match Capacity …" at bounding box center [971, 454] width 141 height 32
click at [1230, 452] on button "Save" at bounding box center [1232, 454] width 82 height 33
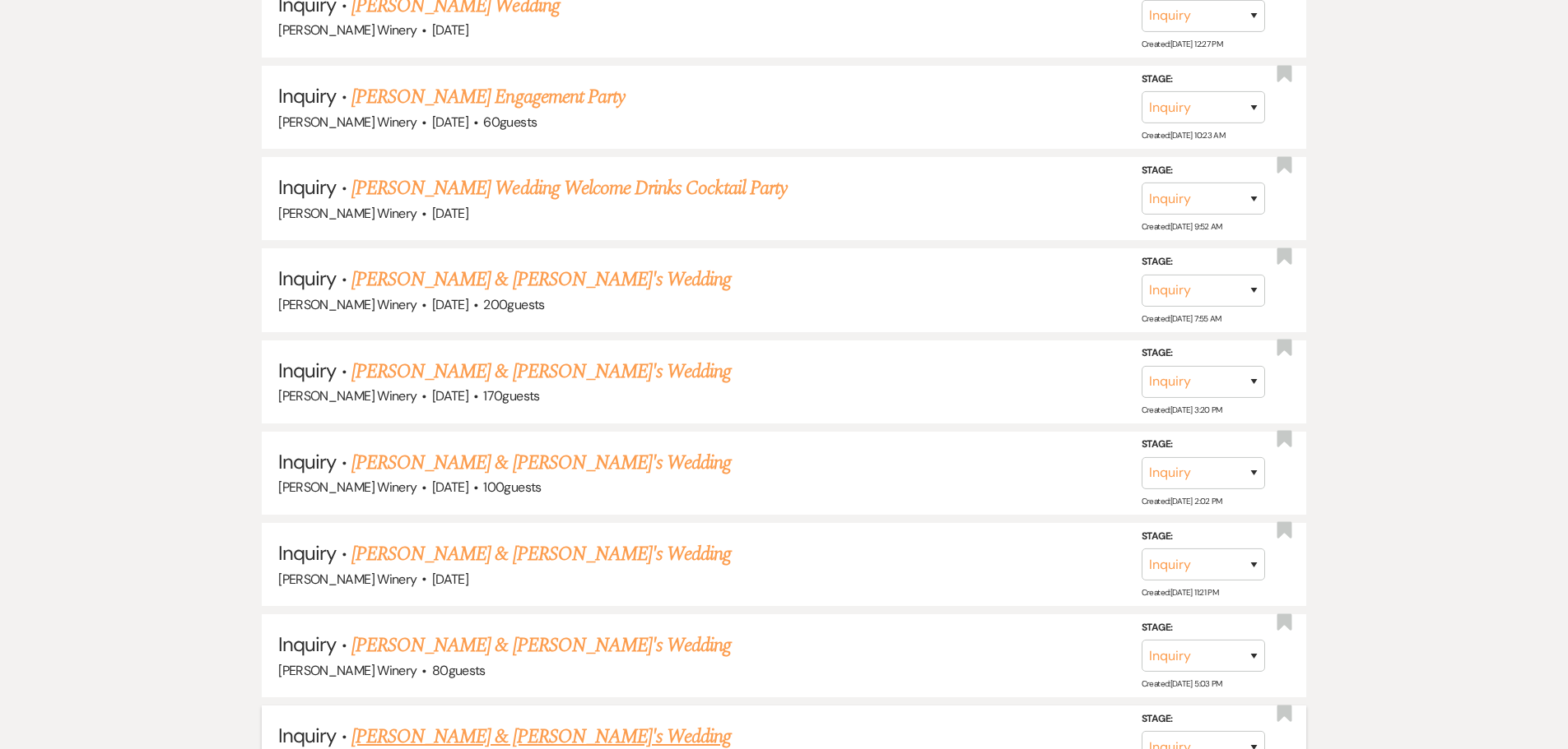
scroll to position [1318, 0]
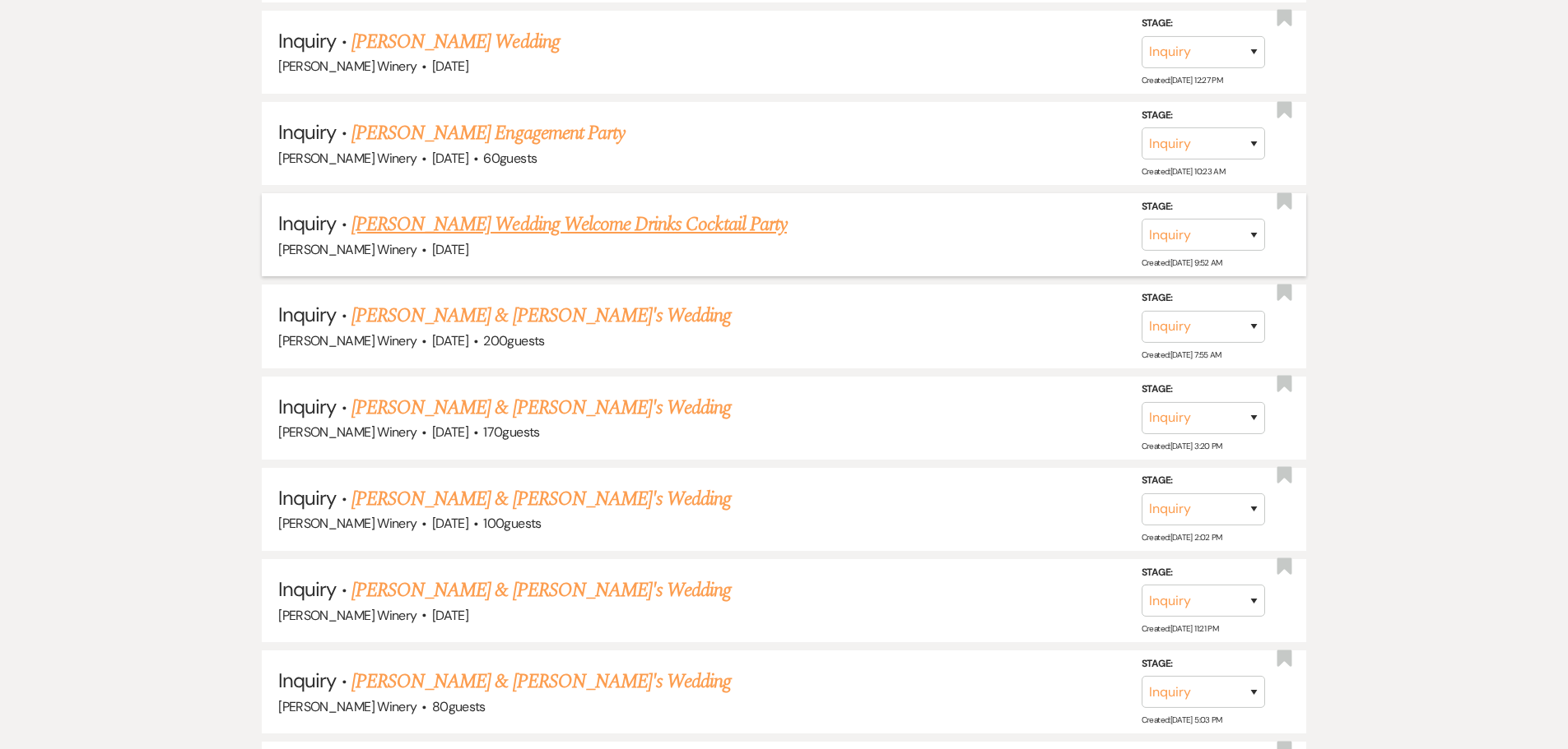
click at [524, 219] on link "[PERSON_NAME] Wedding Welcome Drinks Cocktail Party" at bounding box center [569, 225] width 435 height 29
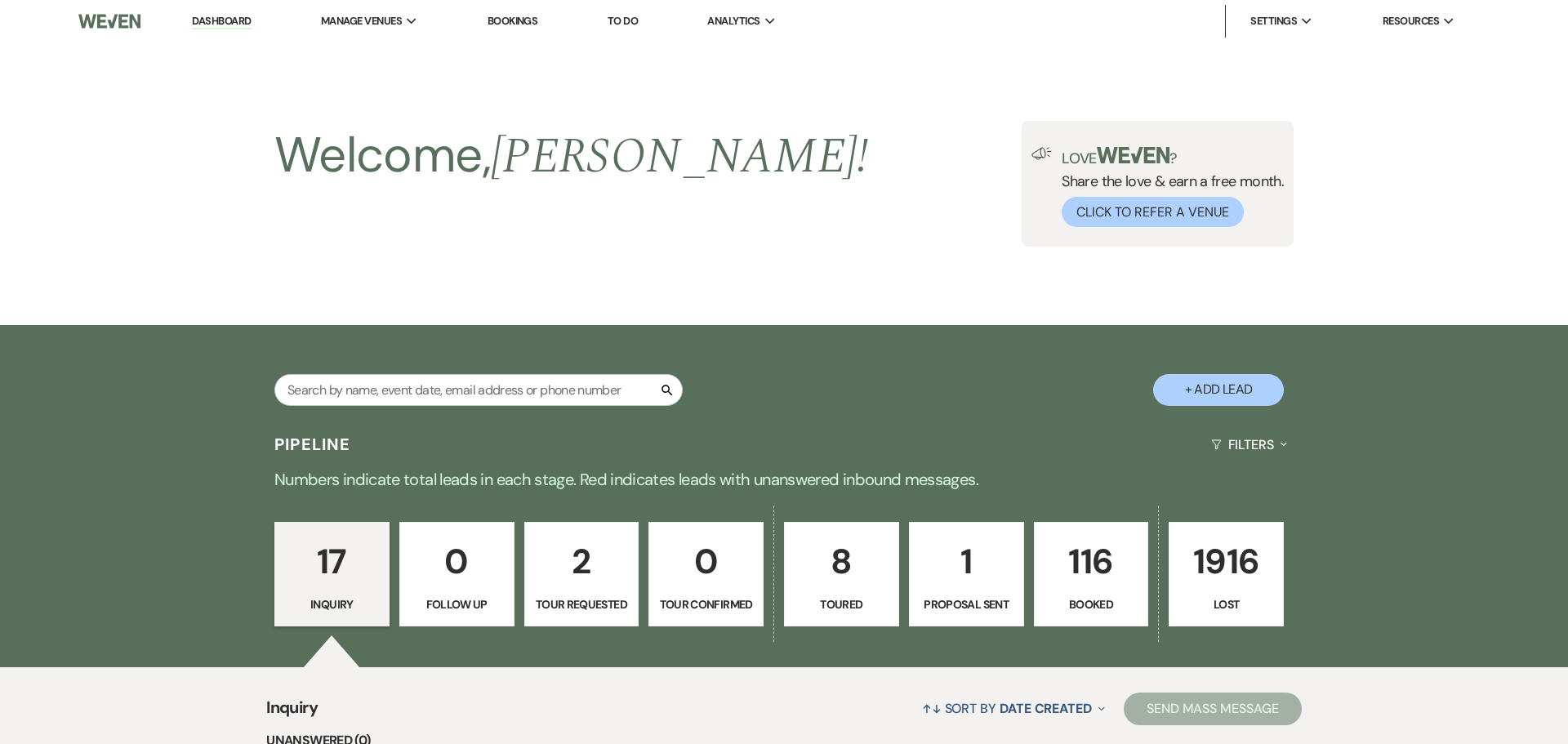
select select "5"
select select "13"
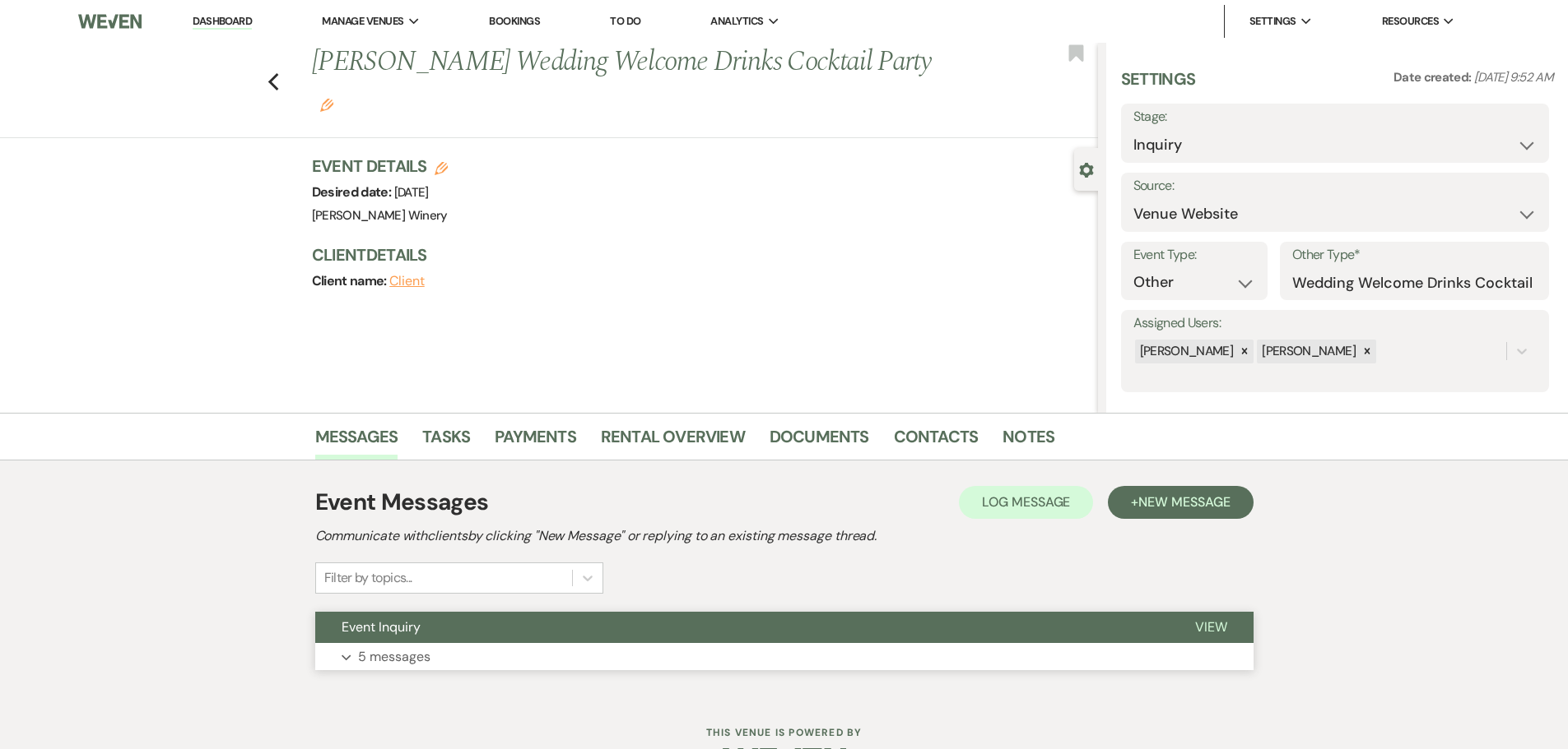
click at [424, 661] on p "5 messages" at bounding box center [395, 657] width 73 height 22
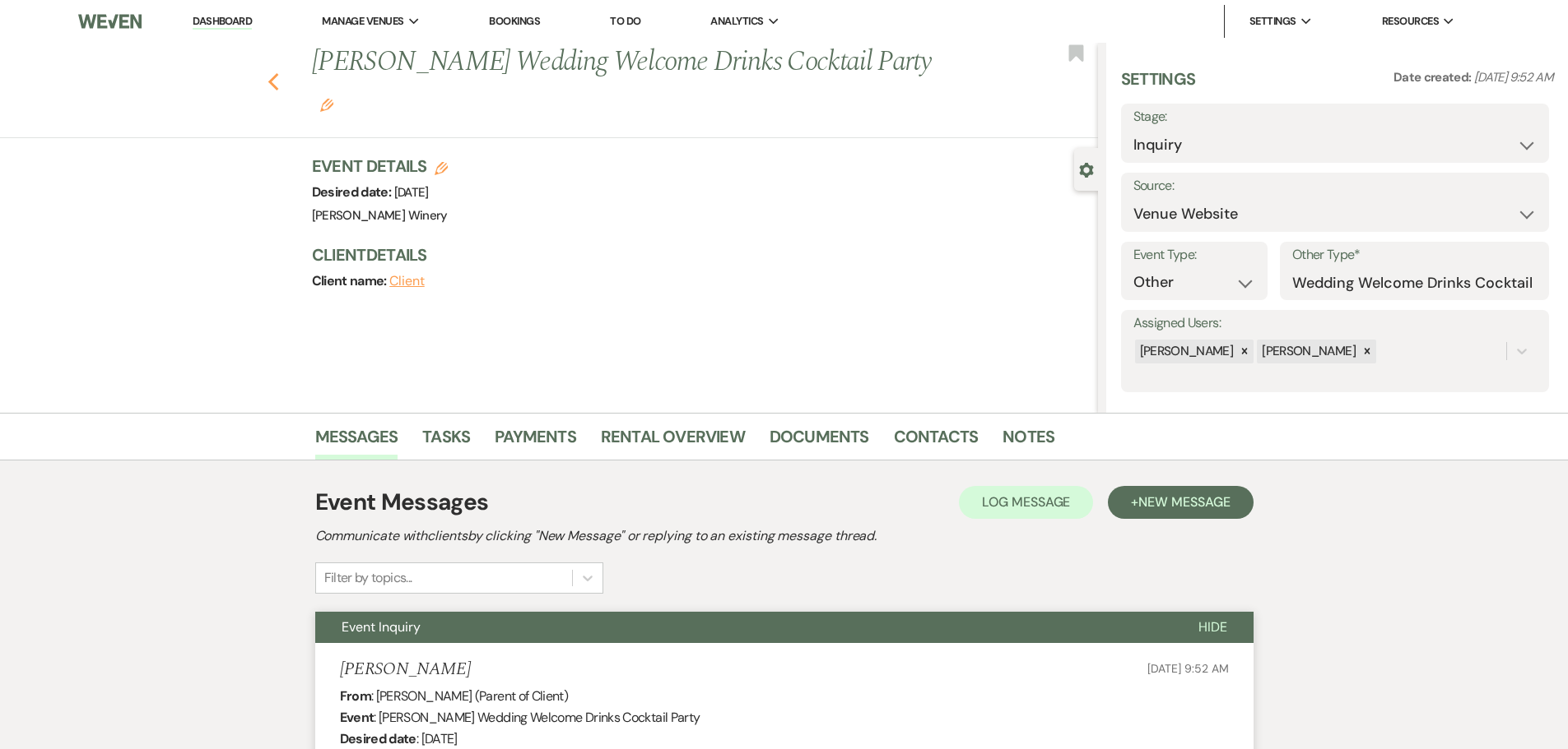
click at [278, 75] on use "button" at bounding box center [272, 81] width 10 height 18
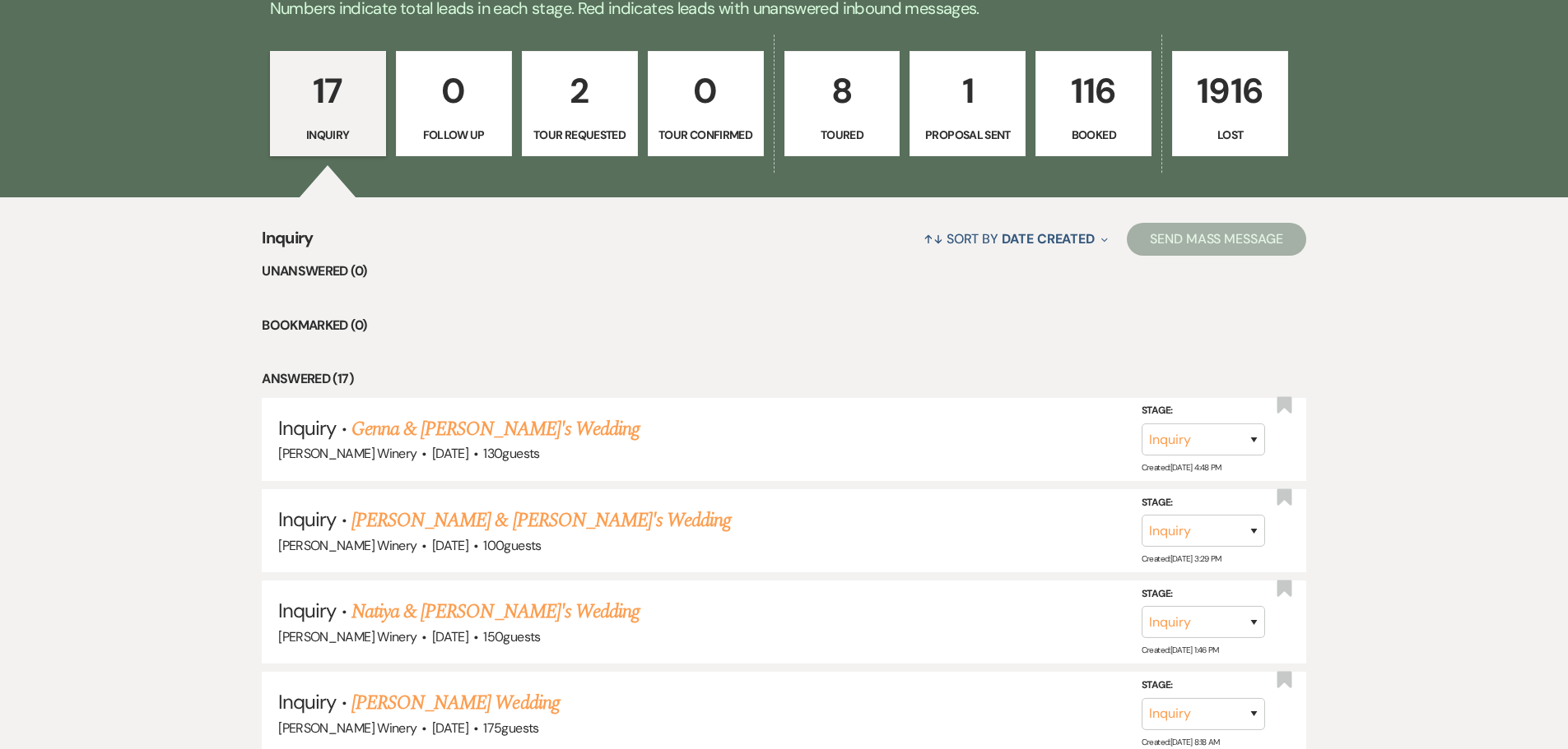
scroll to position [330, 0]
